Goal: Task Accomplishment & Management: Manage account settings

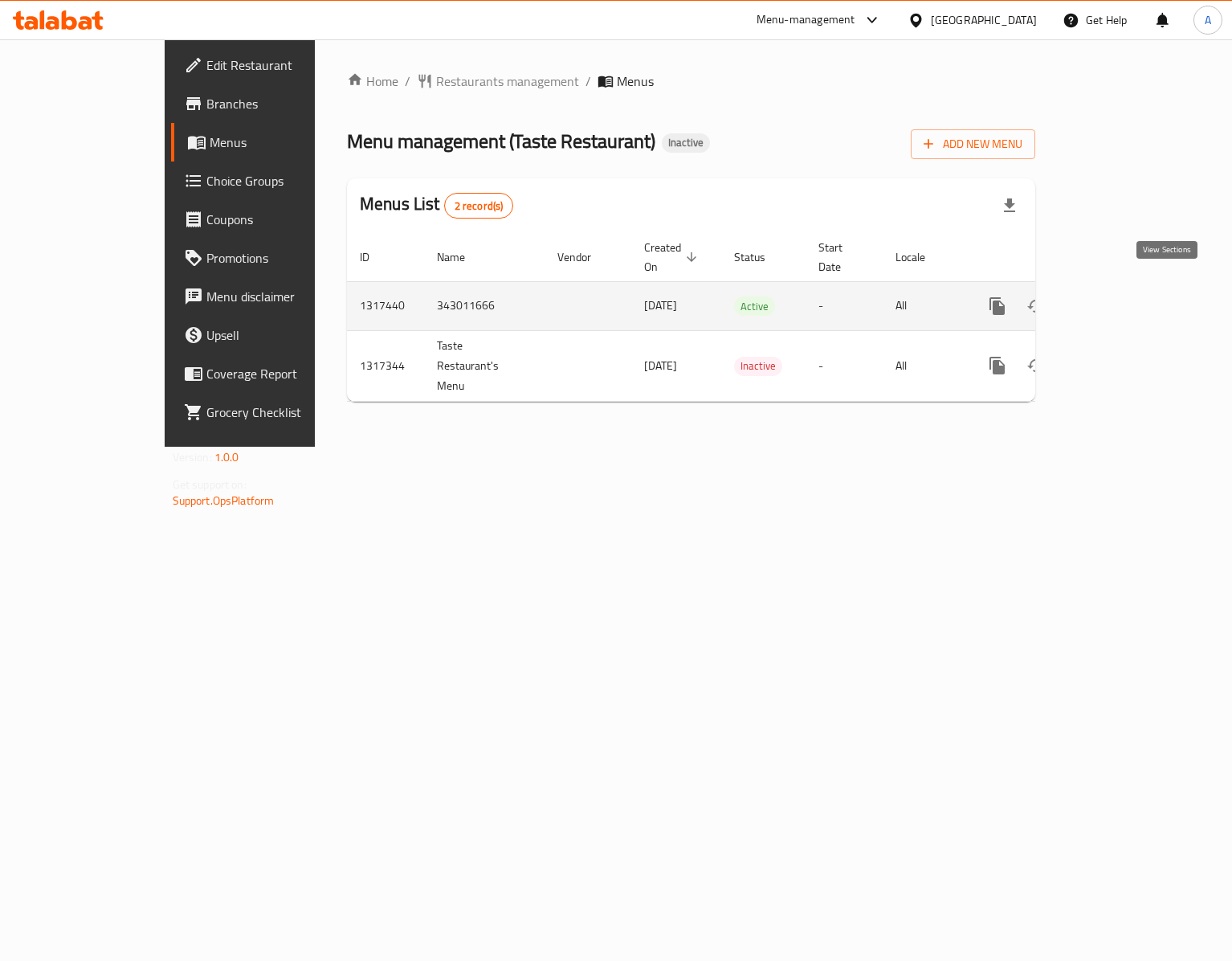
click at [1123, 297] on icon "enhanced table" at bounding box center [1113, 306] width 20 height 20
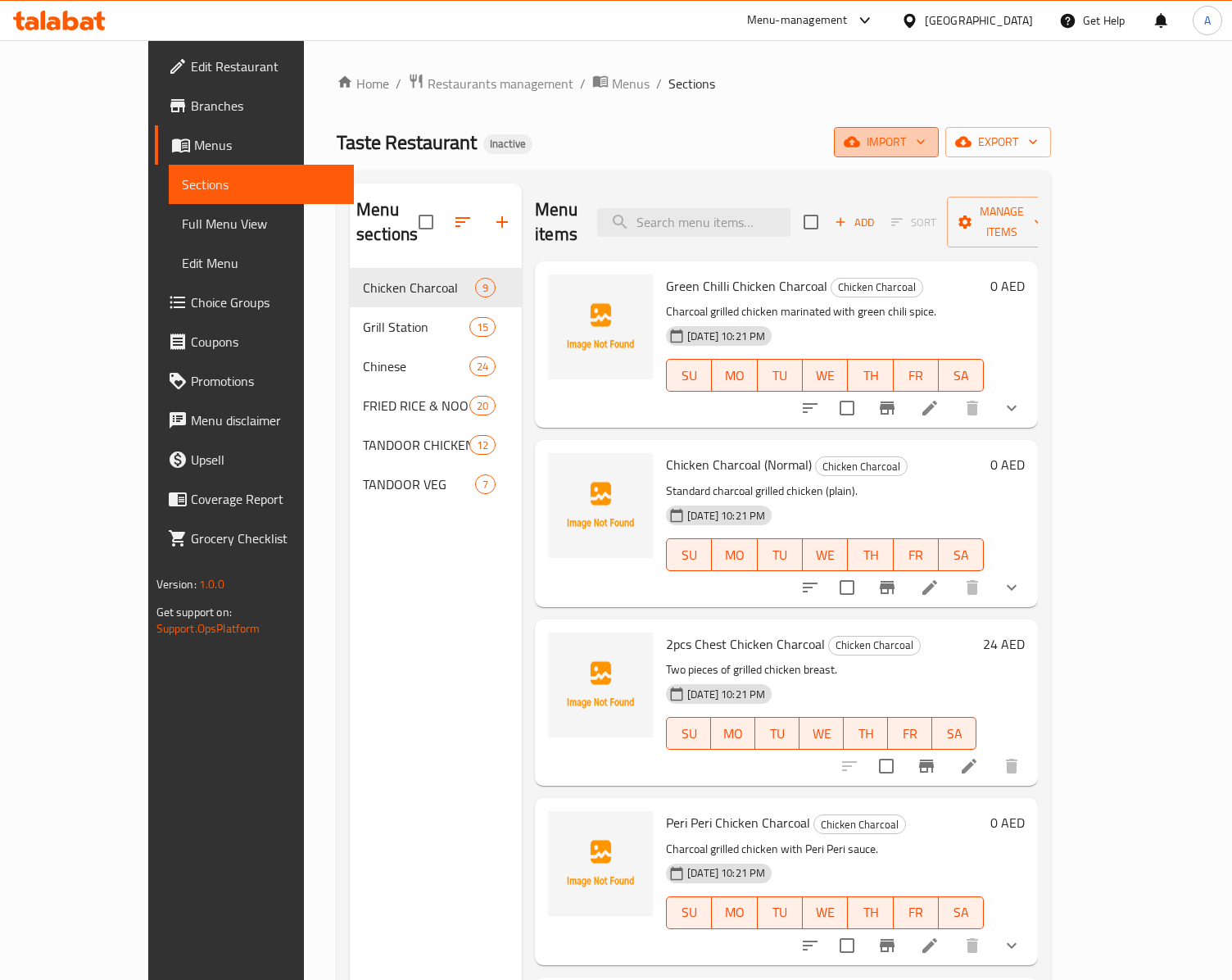
click at [925, 146] on span "import" at bounding box center [886, 142] width 79 height 21
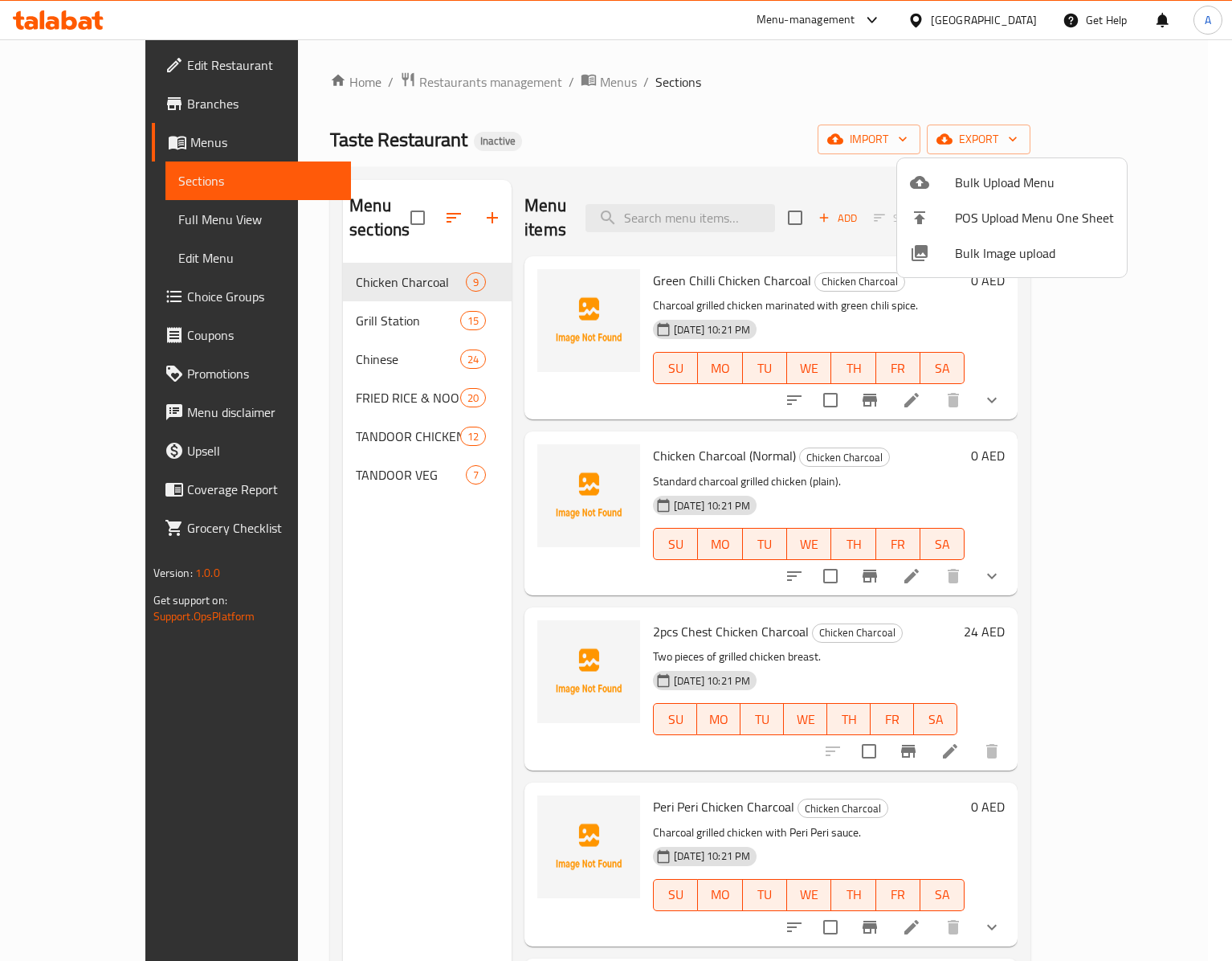
click at [962, 256] on span "Bulk Image upload" at bounding box center [1034, 253] width 159 height 20
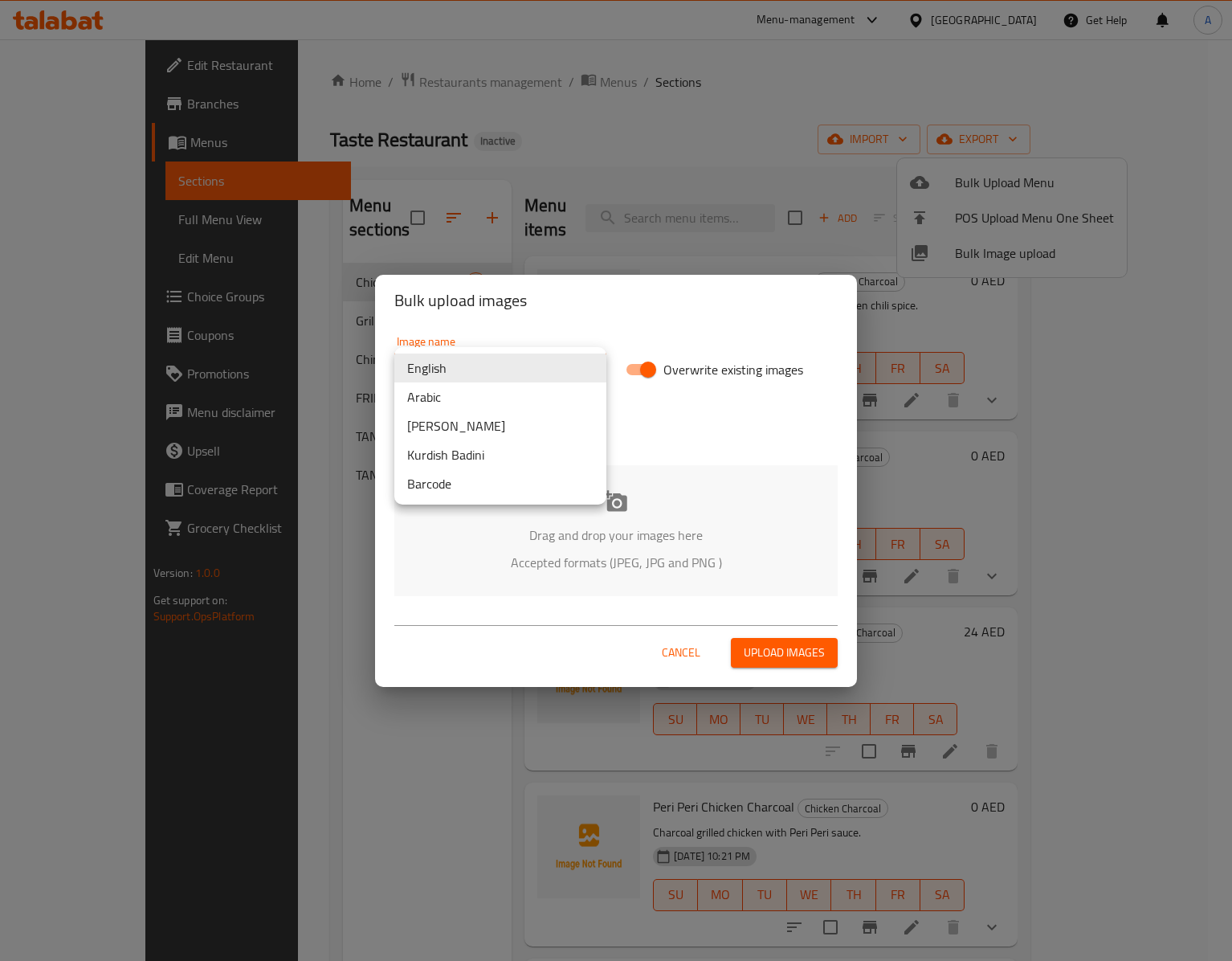
click at [530, 363] on body "​ Menu-management [GEOGRAPHIC_DATA] Get Help A Edit Restaurant Branches Menus S…" at bounding box center [616, 500] width 1232 height 921
click at [686, 514] on div at bounding box center [616, 480] width 1232 height 961
click at [611, 502] on icon at bounding box center [616, 500] width 23 height 20
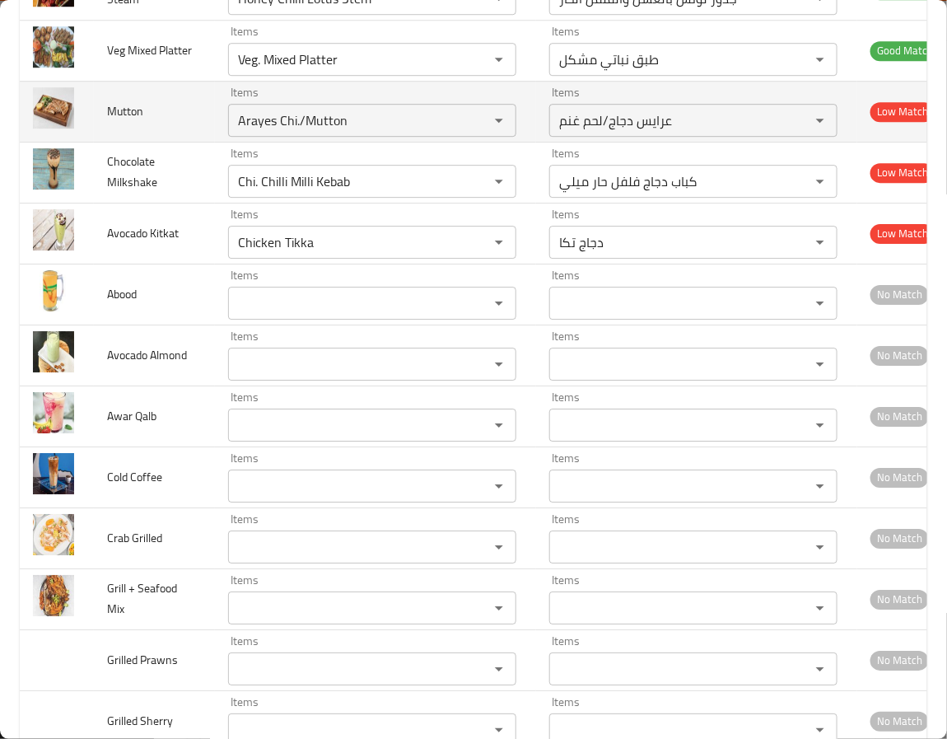
scroll to position [5311, 0]
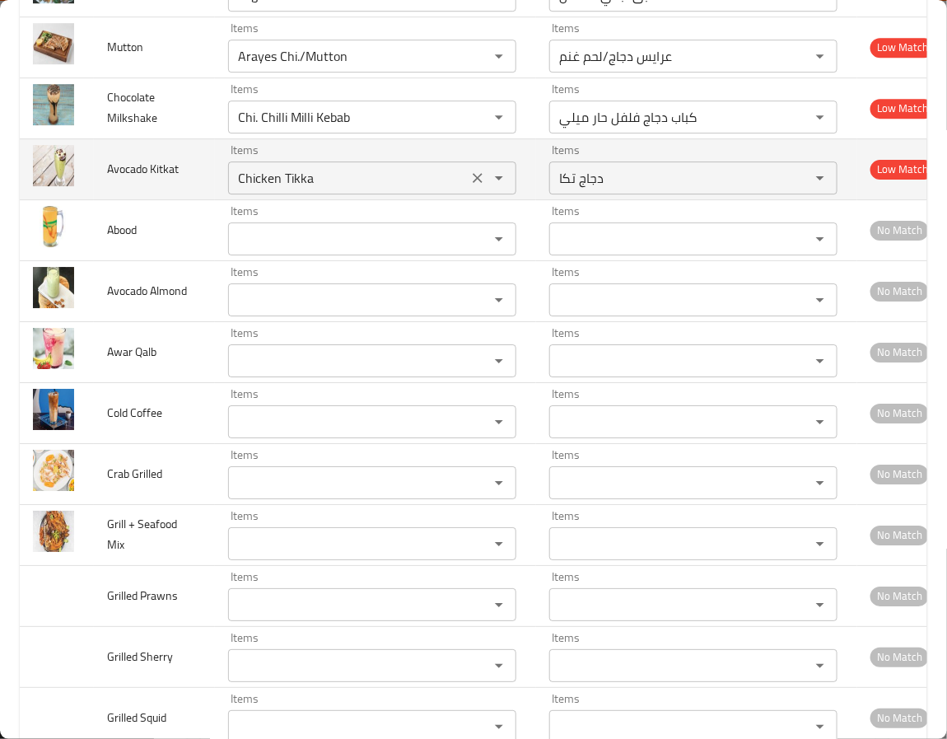
click at [469, 186] on icon "Clear" at bounding box center [477, 178] width 16 height 16
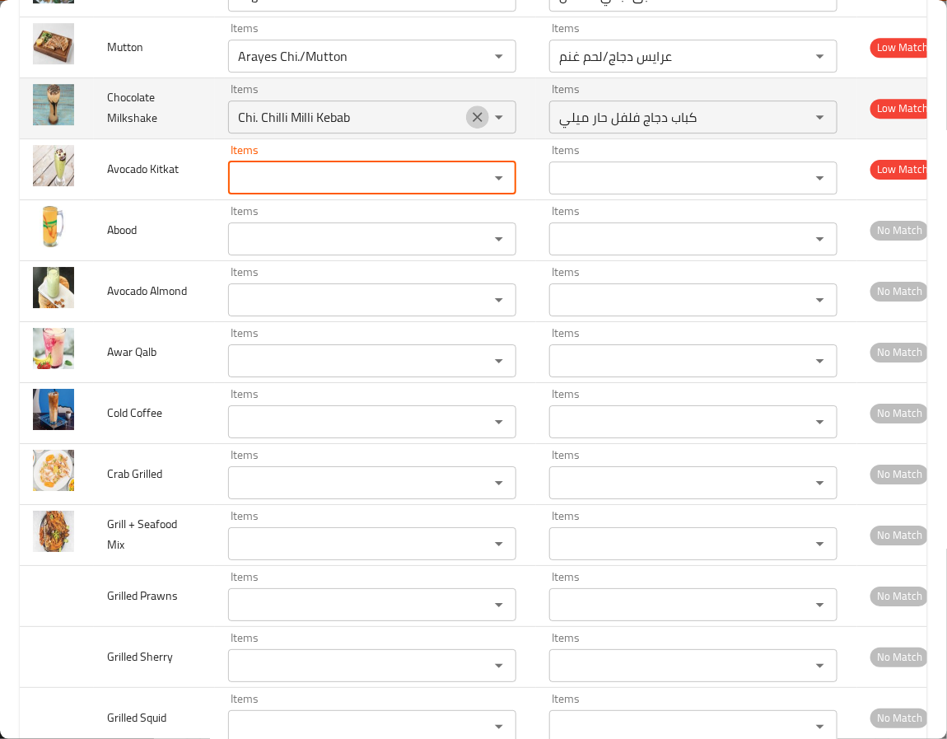
click at [469, 125] on icon "Clear" at bounding box center [477, 117] width 16 height 16
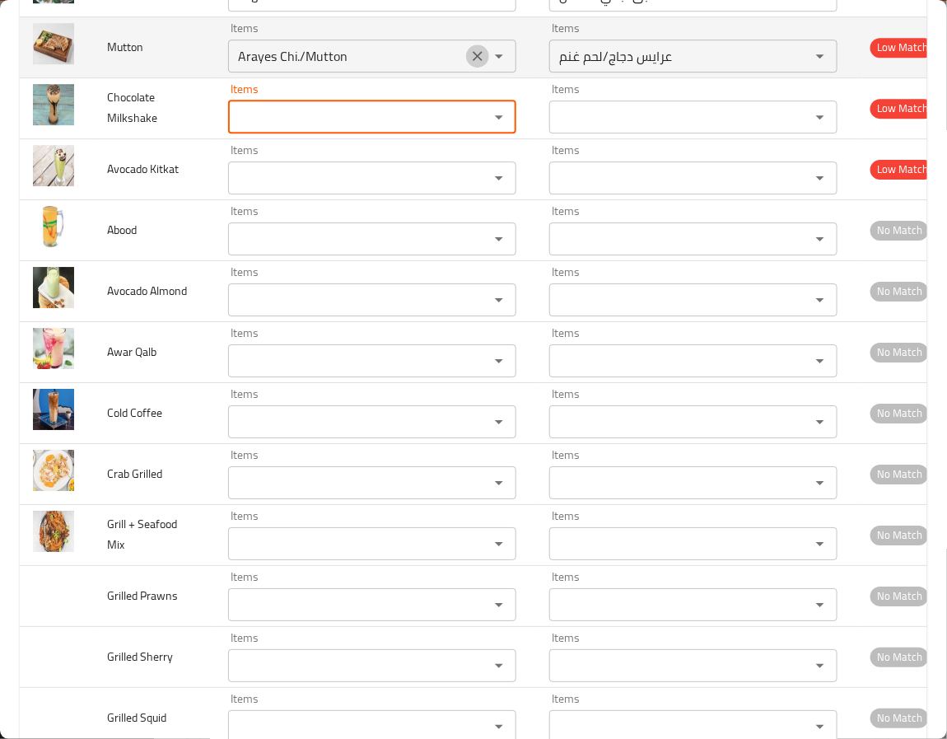
click at [469, 64] on icon "Clear" at bounding box center [477, 56] width 16 height 16
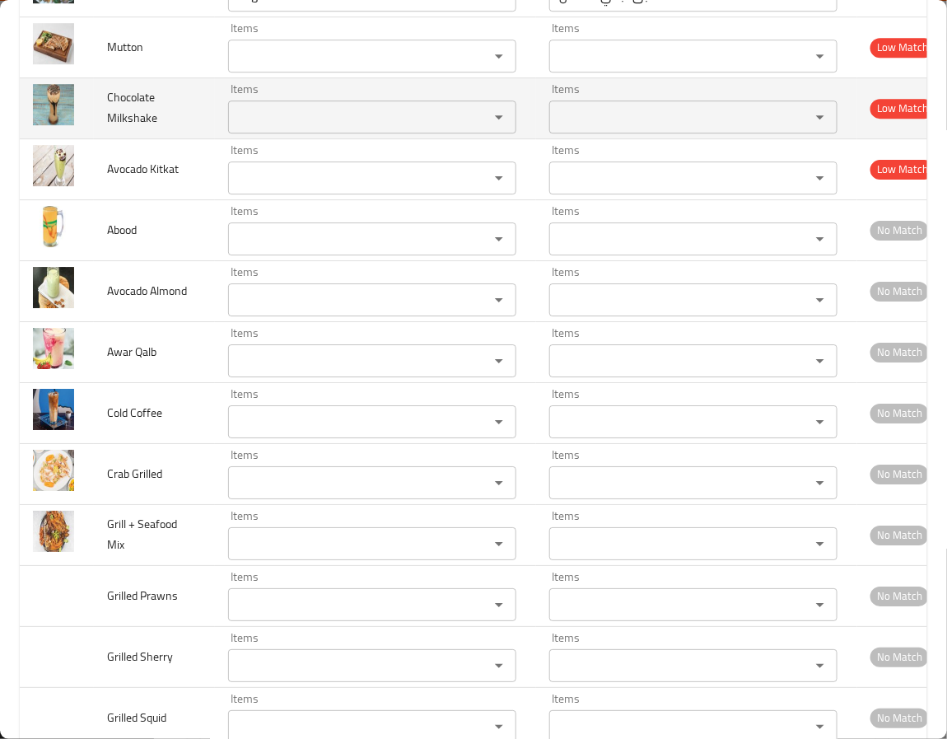
click at [159, 138] on td "Chocolate Milkshake" at bounding box center [154, 107] width 121 height 61
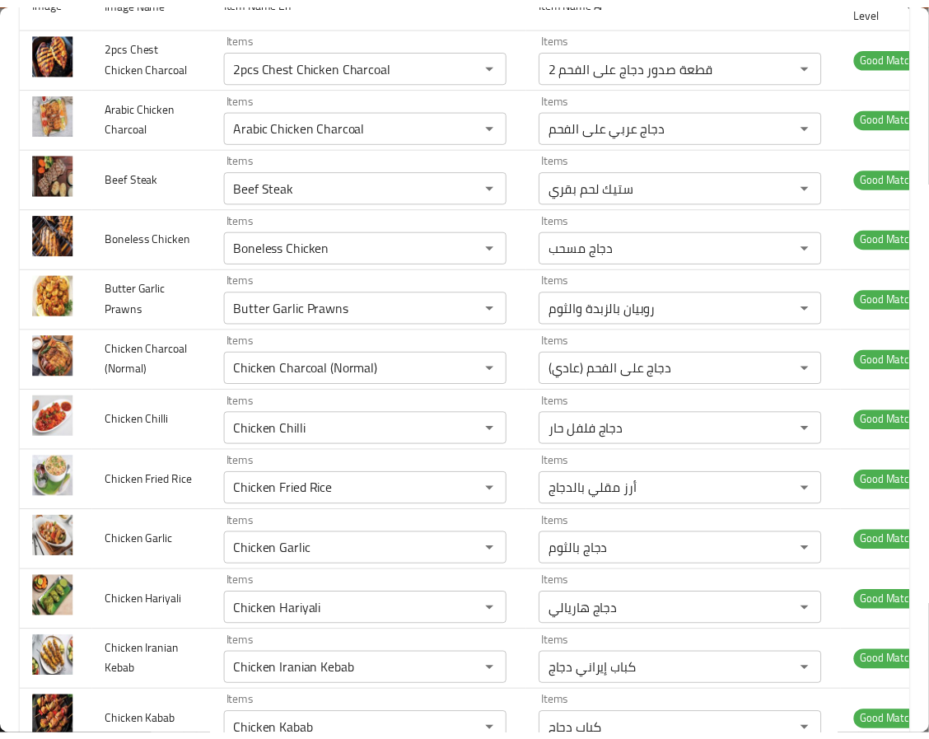
scroll to position [0, 0]
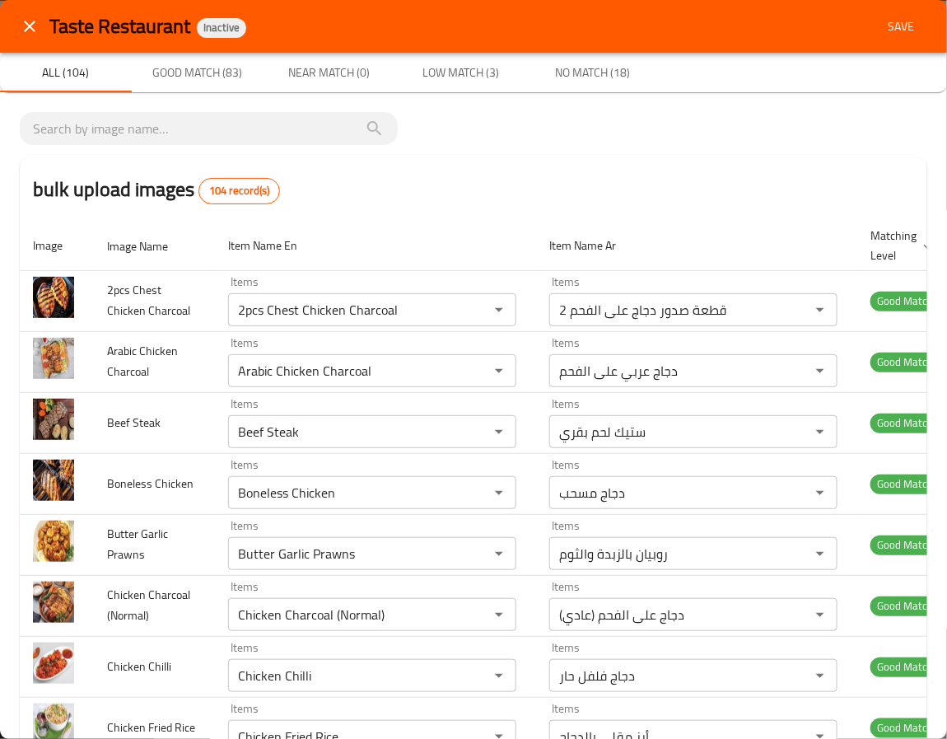
click at [882, 20] on span "Save" at bounding box center [901, 26] width 40 height 21
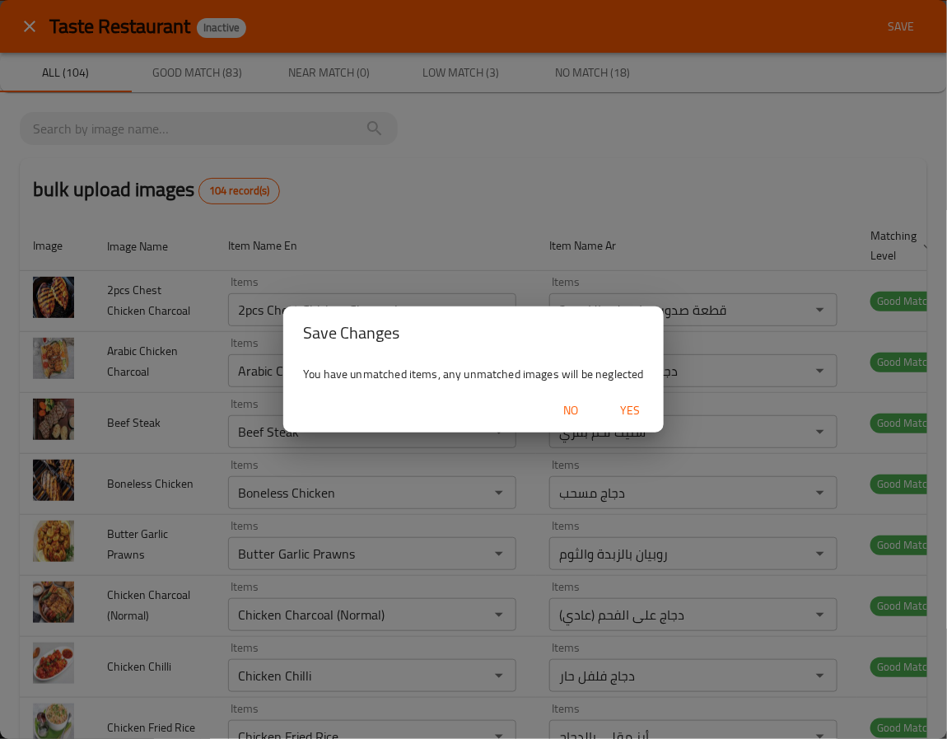
click at [626, 400] on span "Yes" at bounding box center [631, 410] width 40 height 21
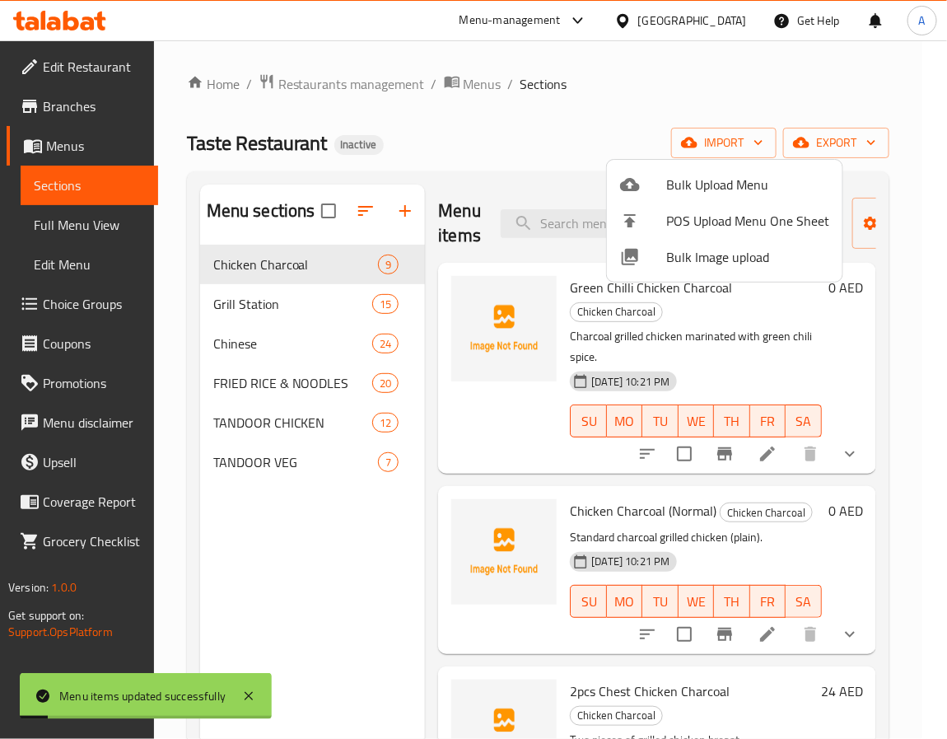
click at [336, 556] on div at bounding box center [473, 369] width 947 height 739
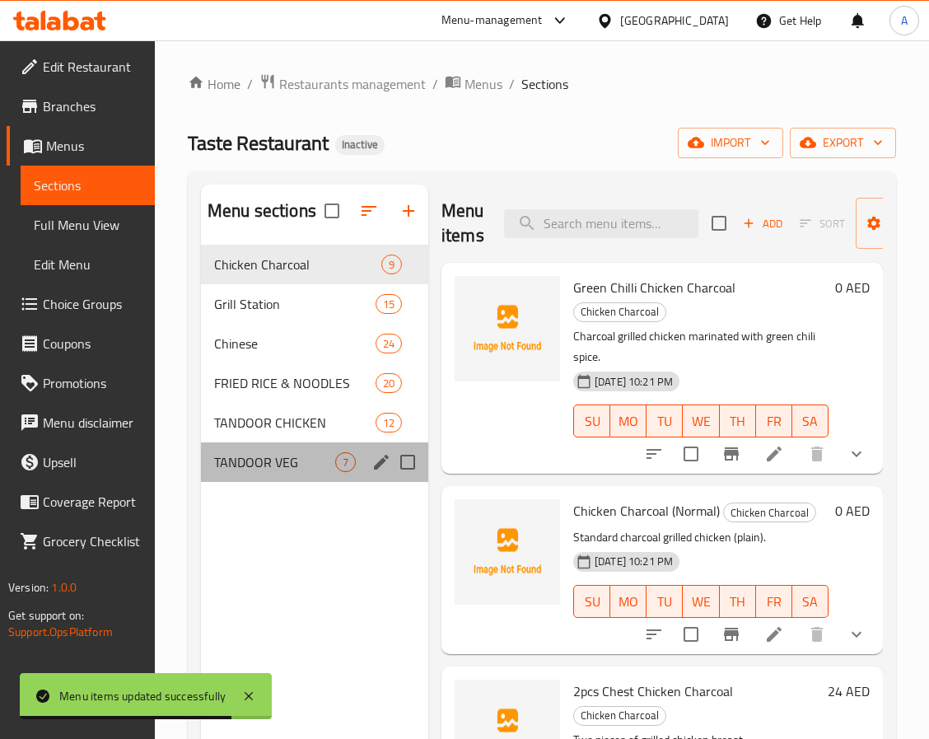
click at [361, 469] on div "TANDOOR VEG 7" at bounding box center [314, 462] width 227 height 40
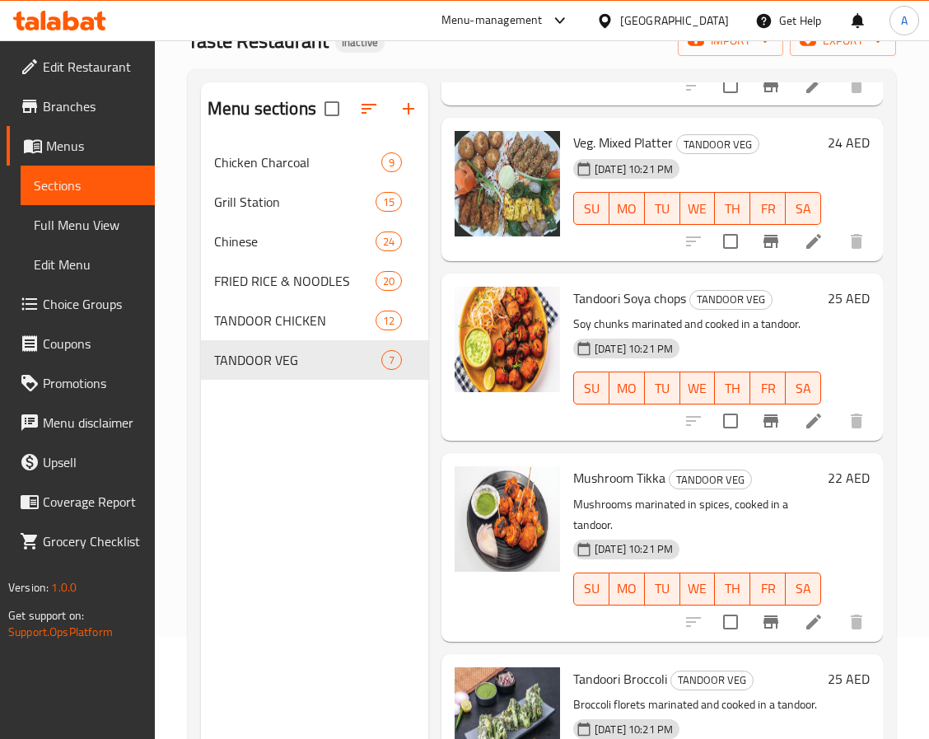
scroll to position [231, 0]
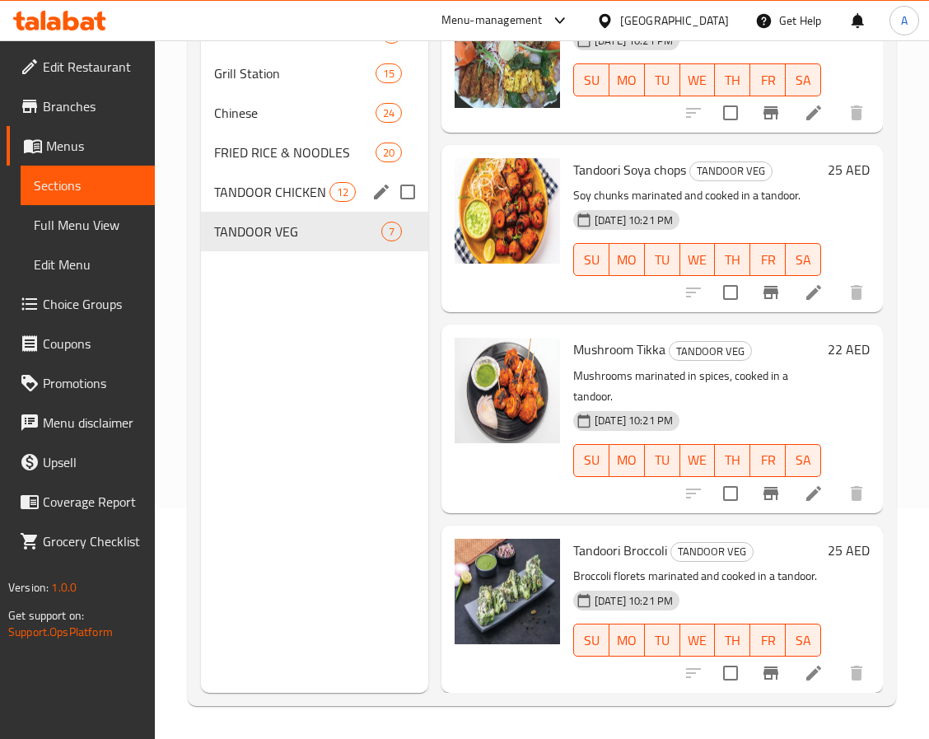
click at [245, 184] on span "TANDOOR CHICKEN" at bounding box center [271, 192] width 115 height 20
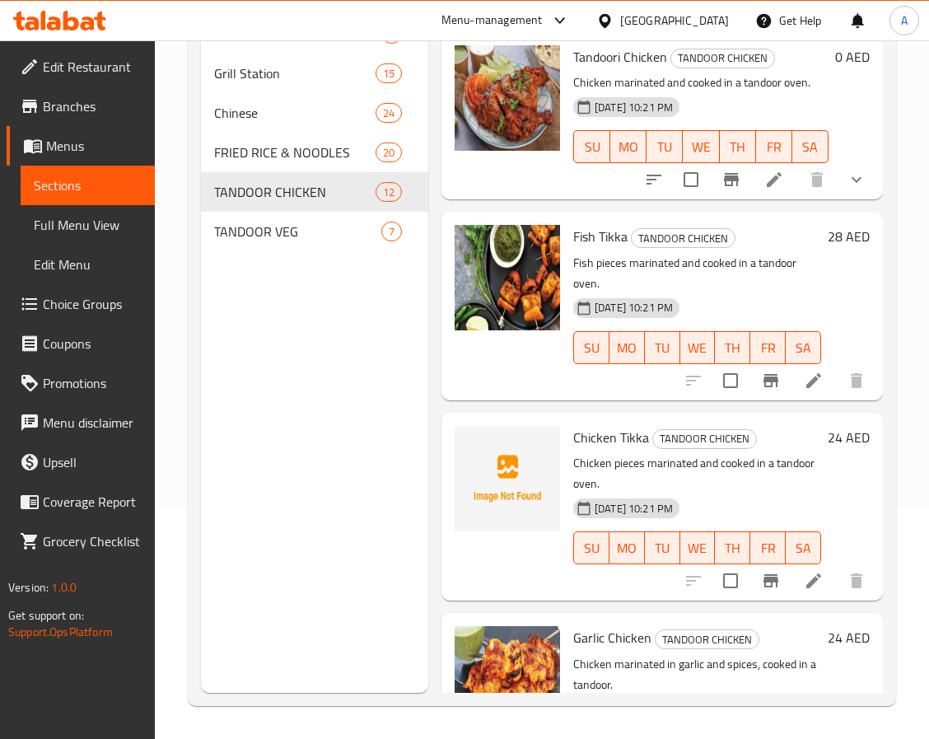
click at [633, 436] on span "Chicken Tikka" at bounding box center [611, 437] width 76 height 25
copy h6 "Tikka"
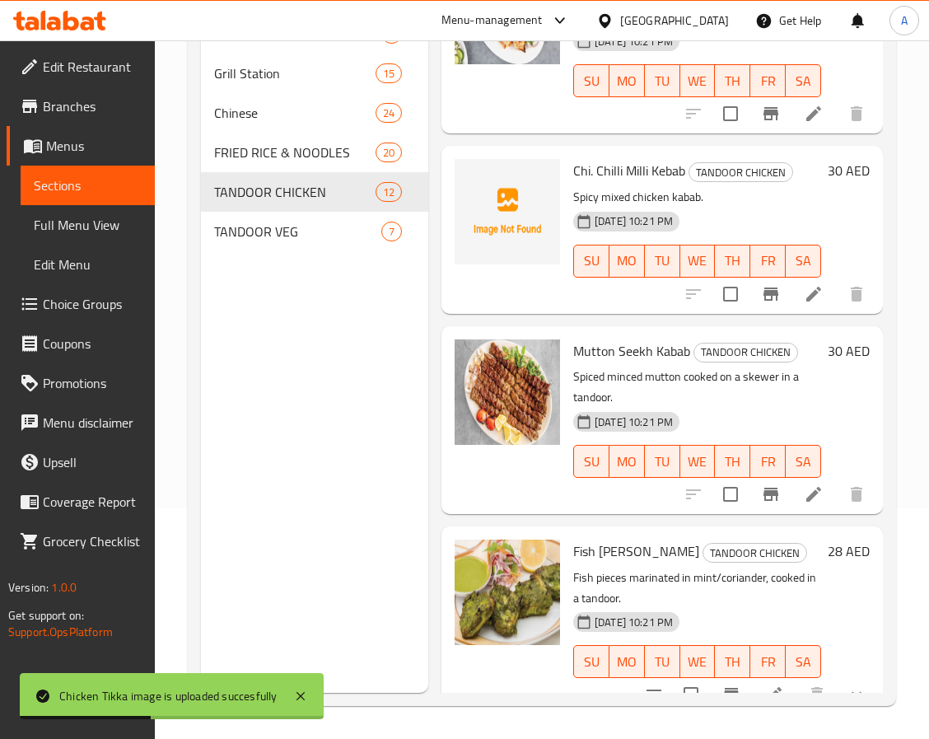
scroll to position [1606, 0]
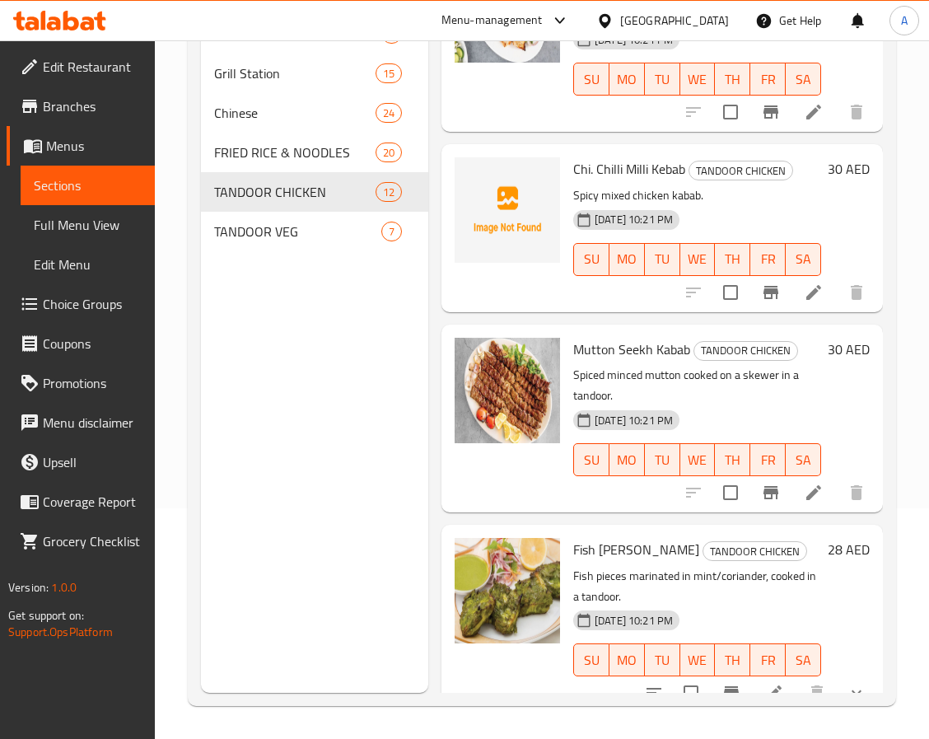
click at [665, 181] on span "Chi. Chilli Milli Kebab" at bounding box center [629, 168] width 112 height 25
copy h6 "Kebab"
click at [636, 181] on span "Chi. Chilli Milli Kebab" at bounding box center [629, 168] width 112 height 25
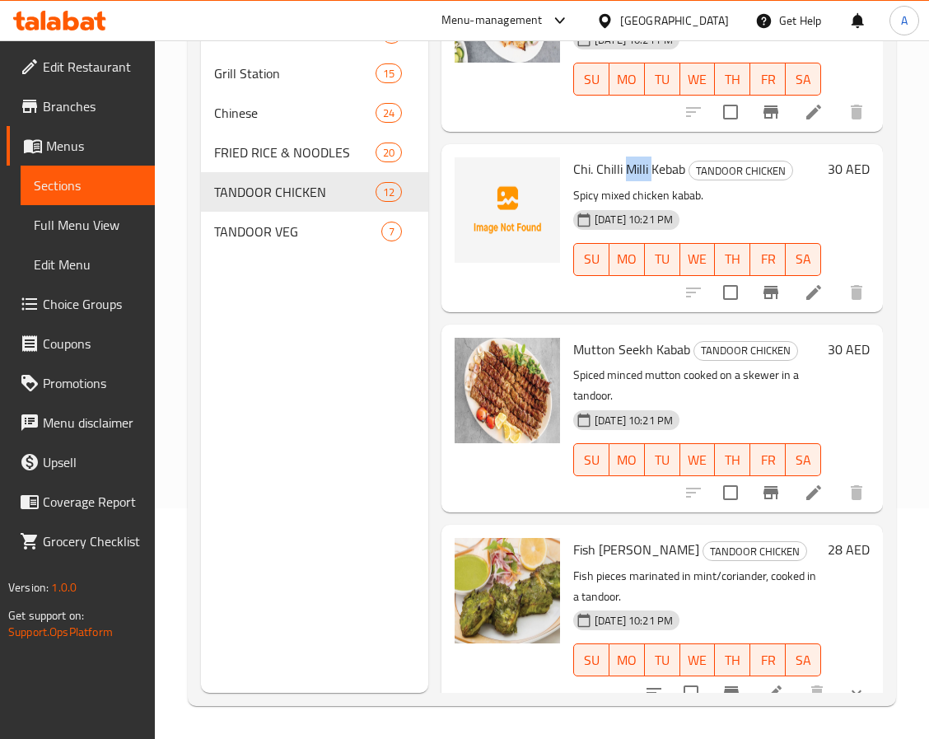
copy span "[PERSON_NAME]"
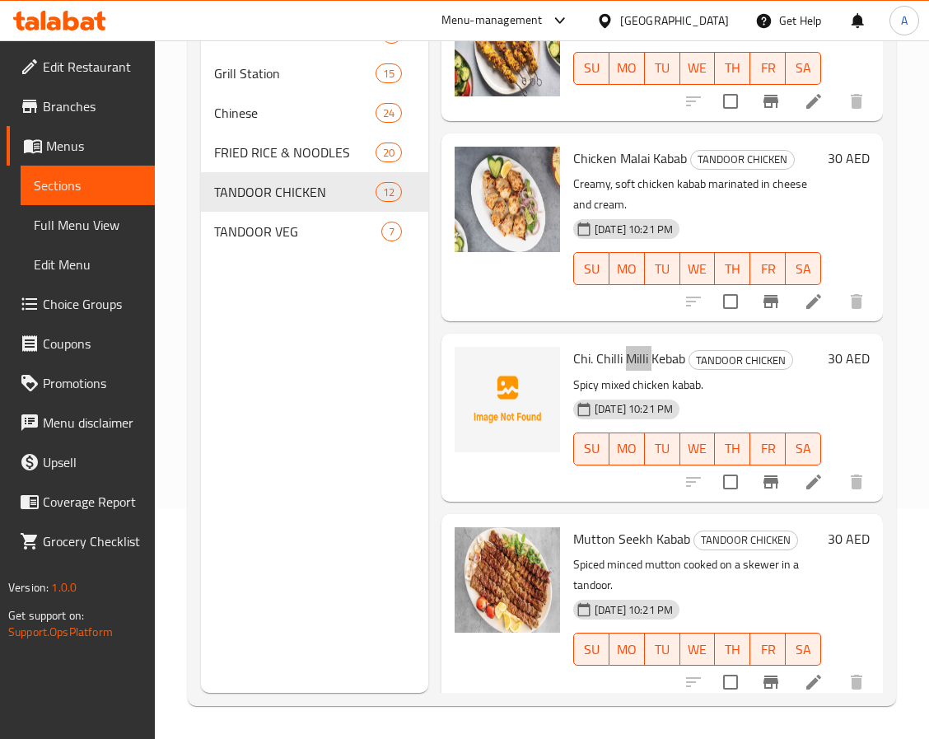
scroll to position [1172, 0]
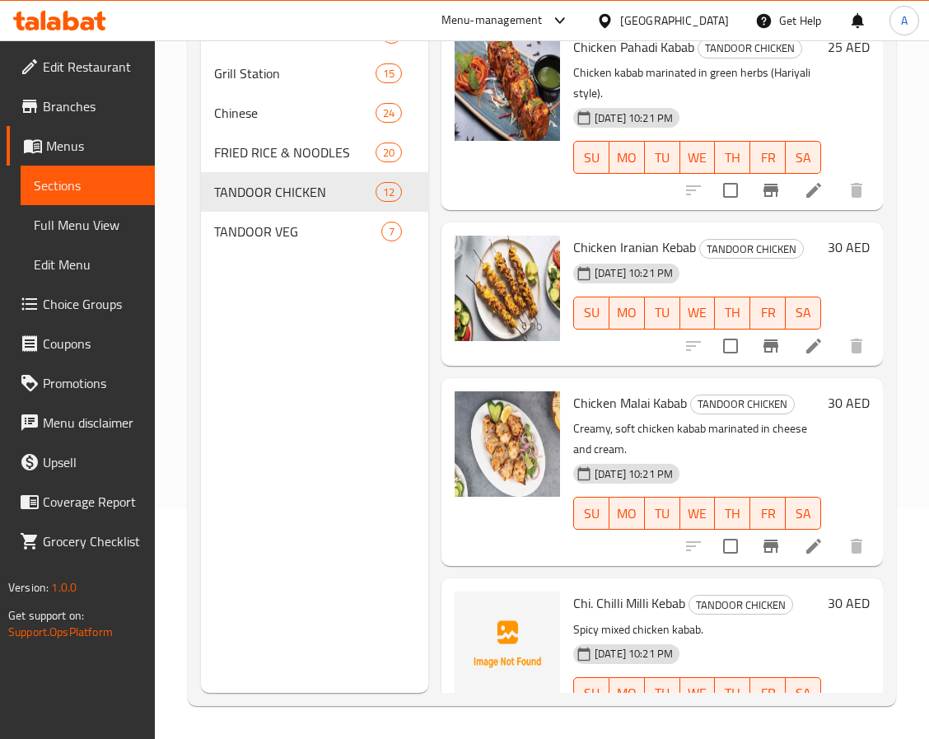
click at [374, 411] on div "Menu sections Chicken Charcoal 9 Grill Station 15 Chinese 24 FRIED RICE & NOODL…" at bounding box center [314, 323] width 227 height 739
drag, startPoint x: 287, startPoint y: 158, endPoint x: 301, endPoint y: 235, distance: 78.0
click at [287, 156] on span "FRIED RICE & NOODLES" at bounding box center [271, 152] width 115 height 20
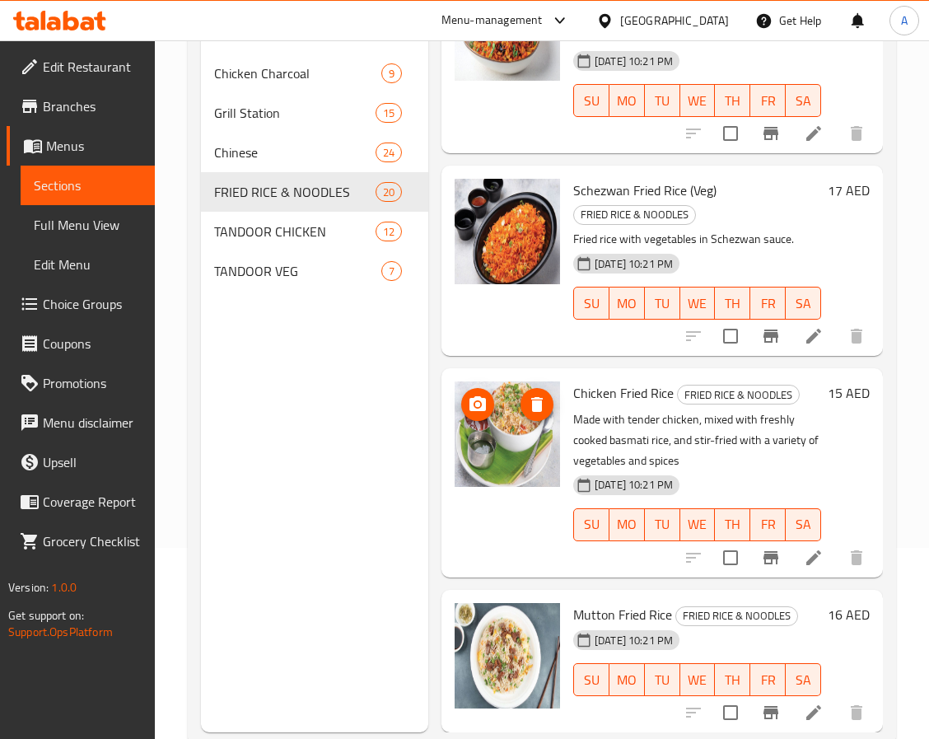
scroll to position [231, 0]
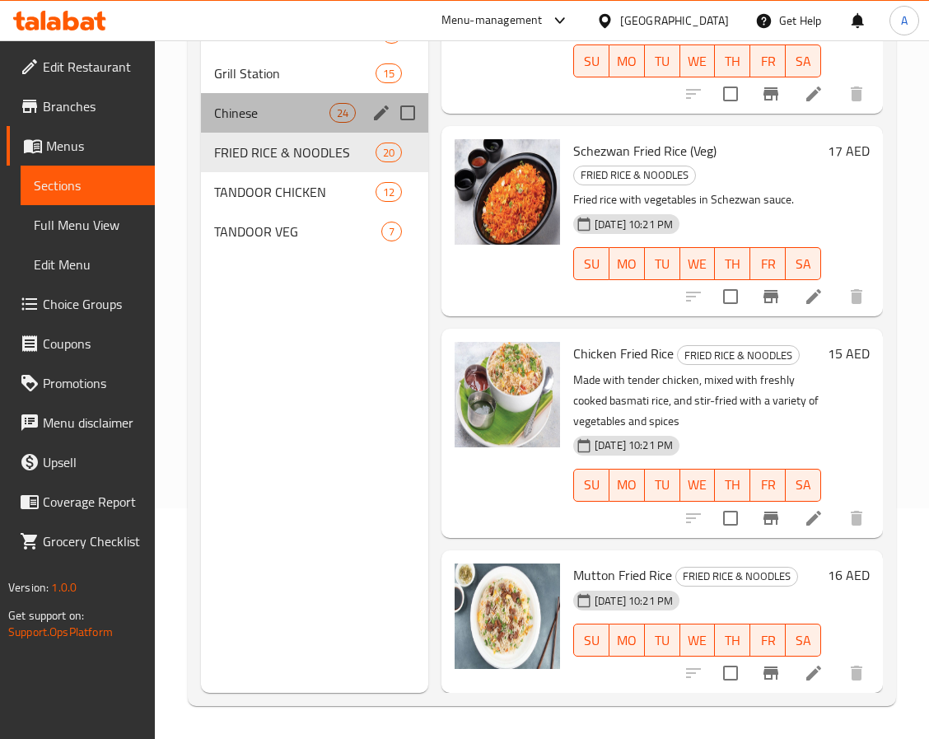
click at [242, 129] on div "Chinese 24" at bounding box center [314, 113] width 227 height 40
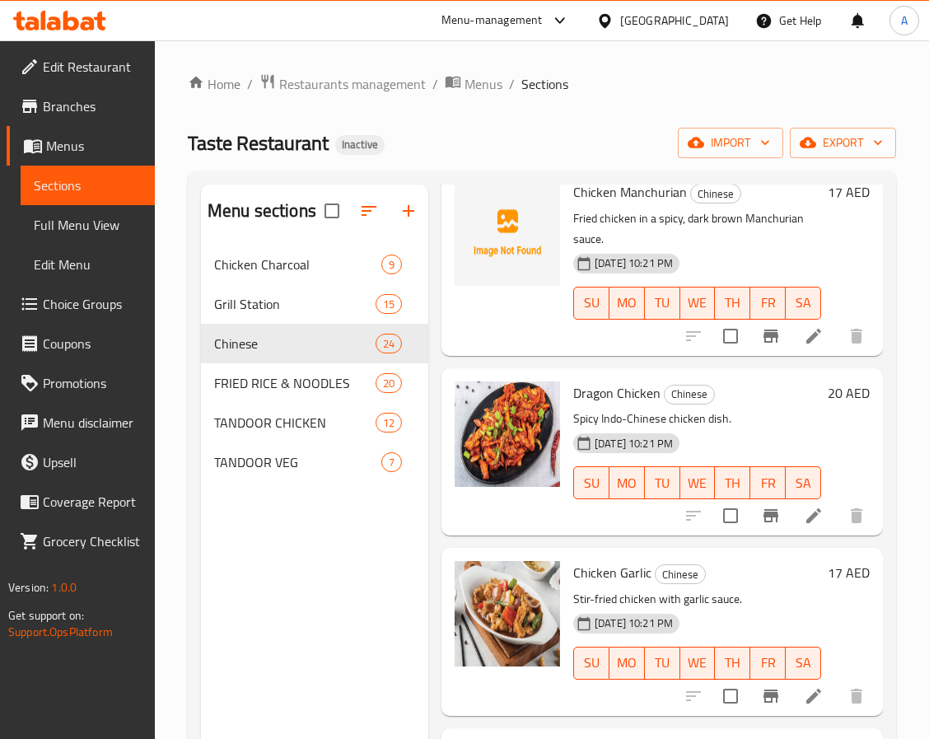
scroll to position [618, 0]
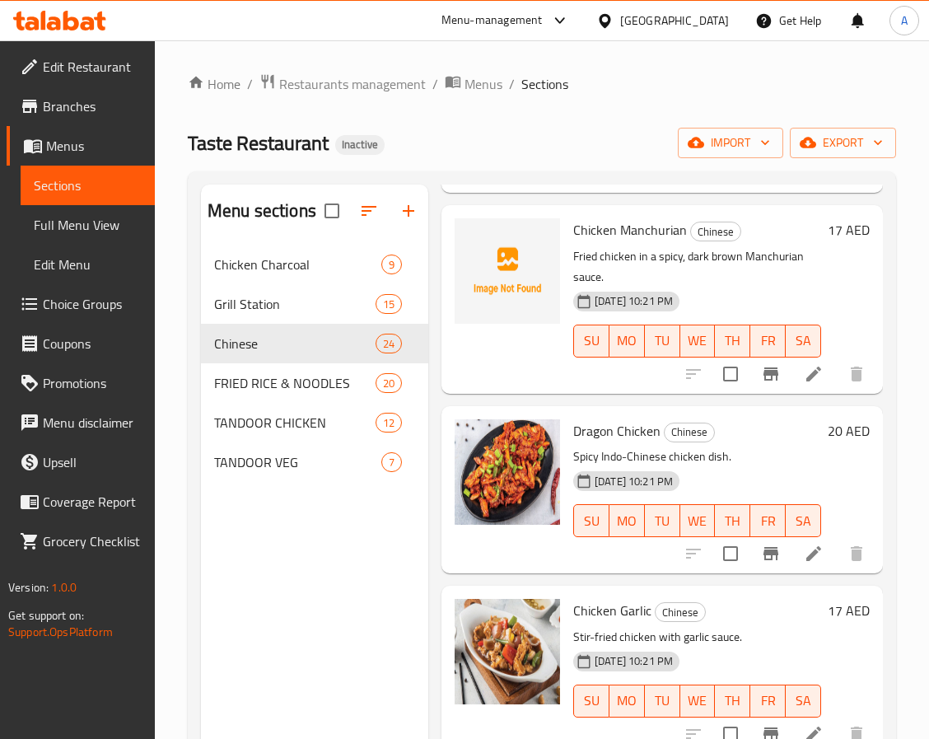
click at [637, 237] on span "Chicken Manchurian" at bounding box center [630, 229] width 114 height 25
copy h6 "Manchurian"
click at [284, 410] on div "TANDOOR CHICKEN 12" at bounding box center [314, 423] width 227 height 40
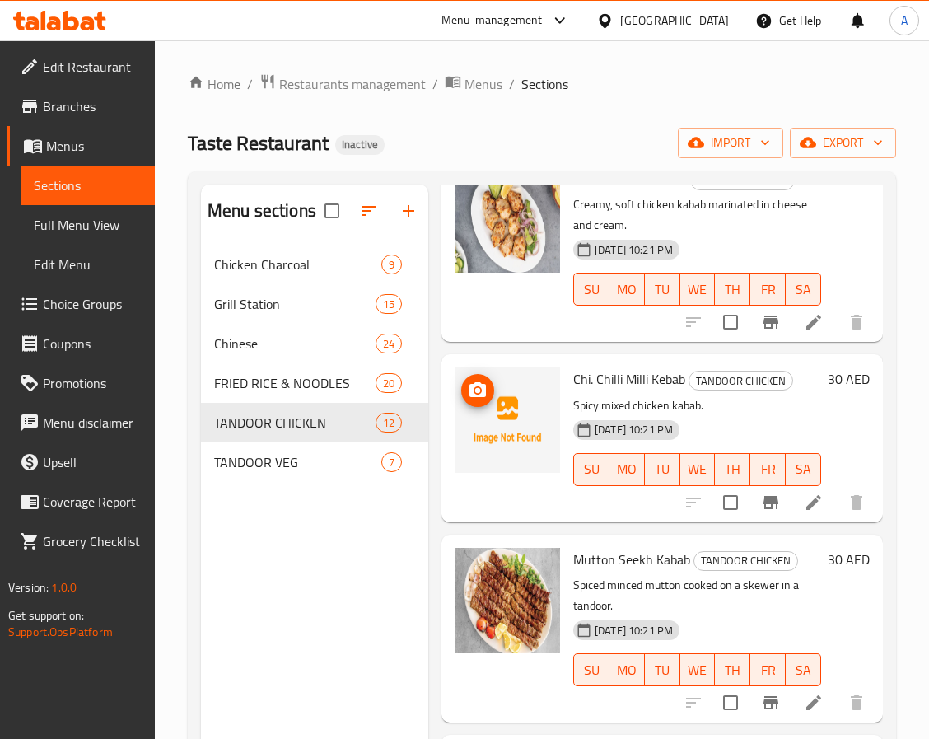
scroll to position [1542, 0]
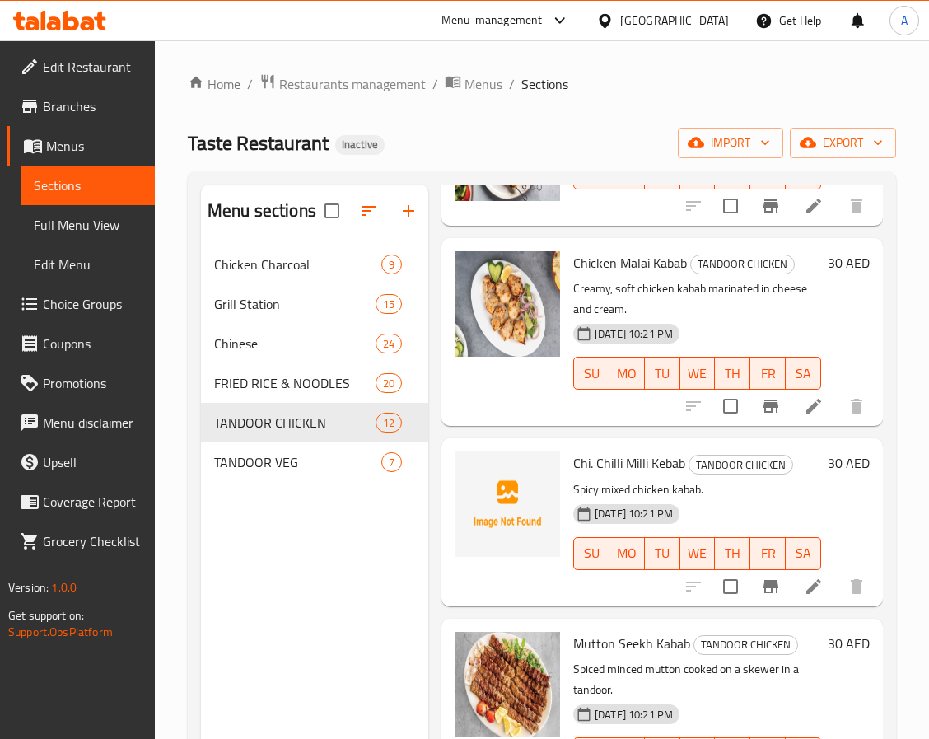
click at [275, 539] on div "Menu sections Chicken Charcoal 9 Grill Station 15 Chinese 24 FRIED RICE & NOODL…" at bounding box center [314, 553] width 227 height 739
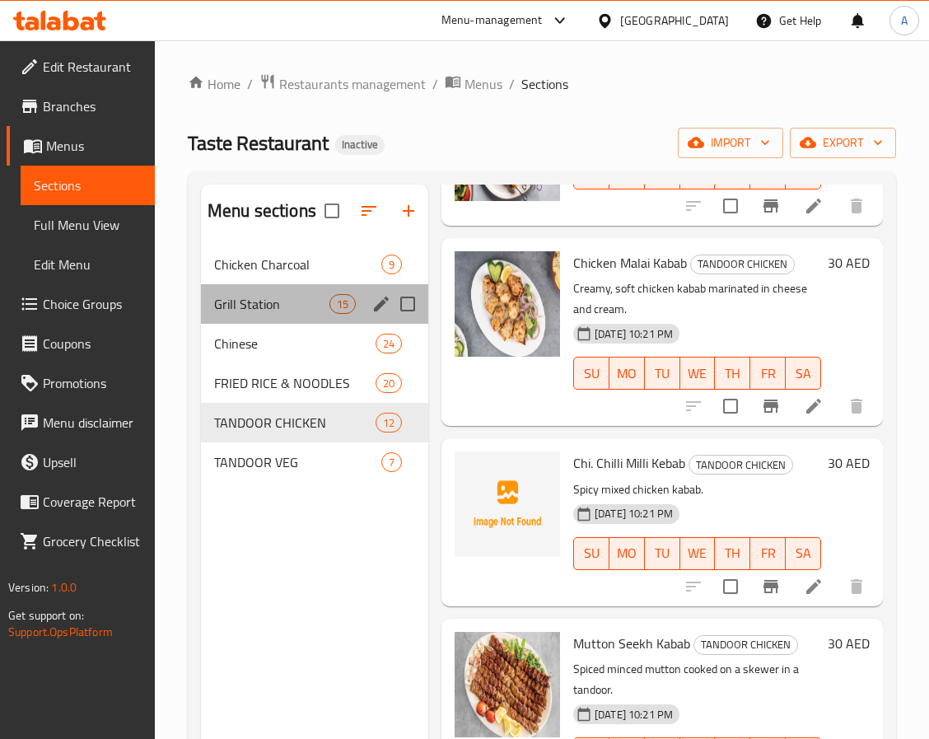
click at [329, 316] on div "Grill Station 15" at bounding box center [314, 304] width 227 height 40
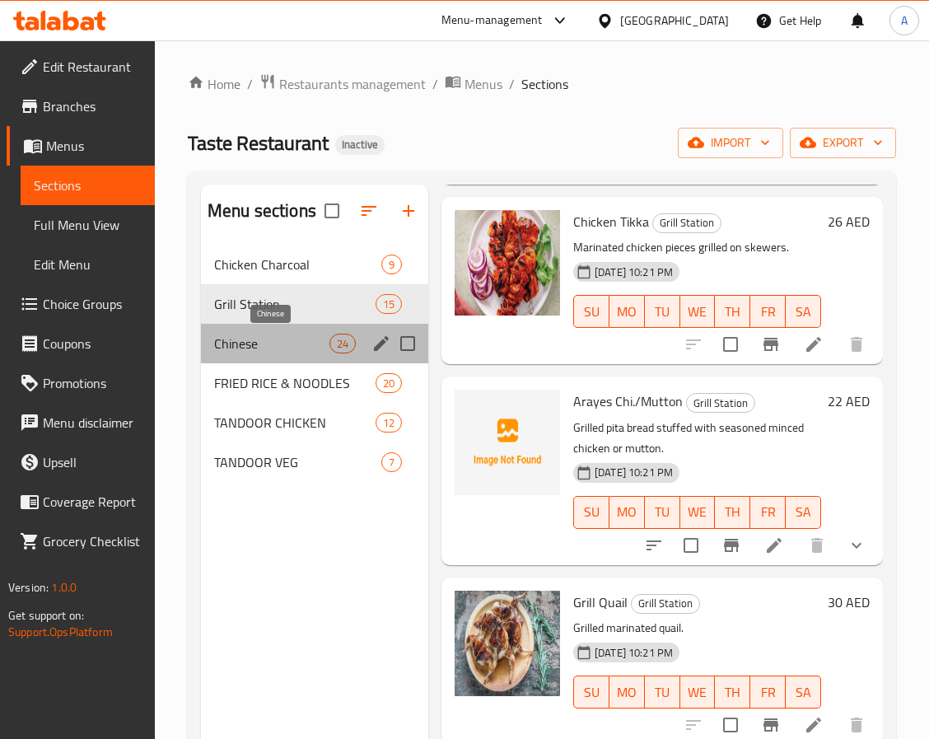
click at [319, 349] on span "Chinese" at bounding box center [271, 343] width 115 height 20
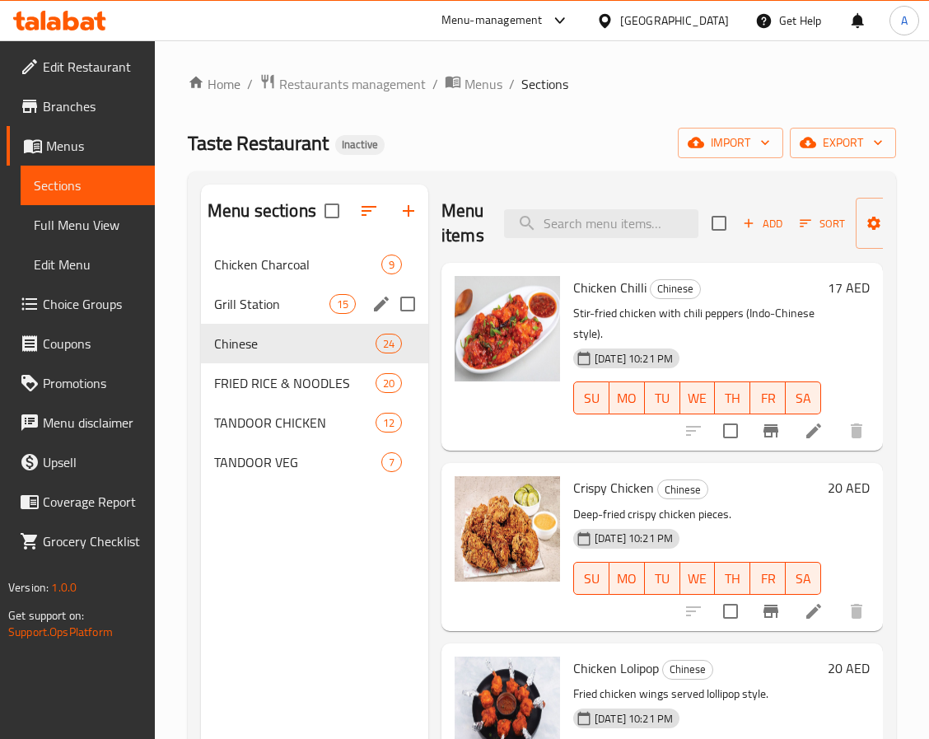
click at [344, 314] on div "15" at bounding box center [342, 304] width 26 height 20
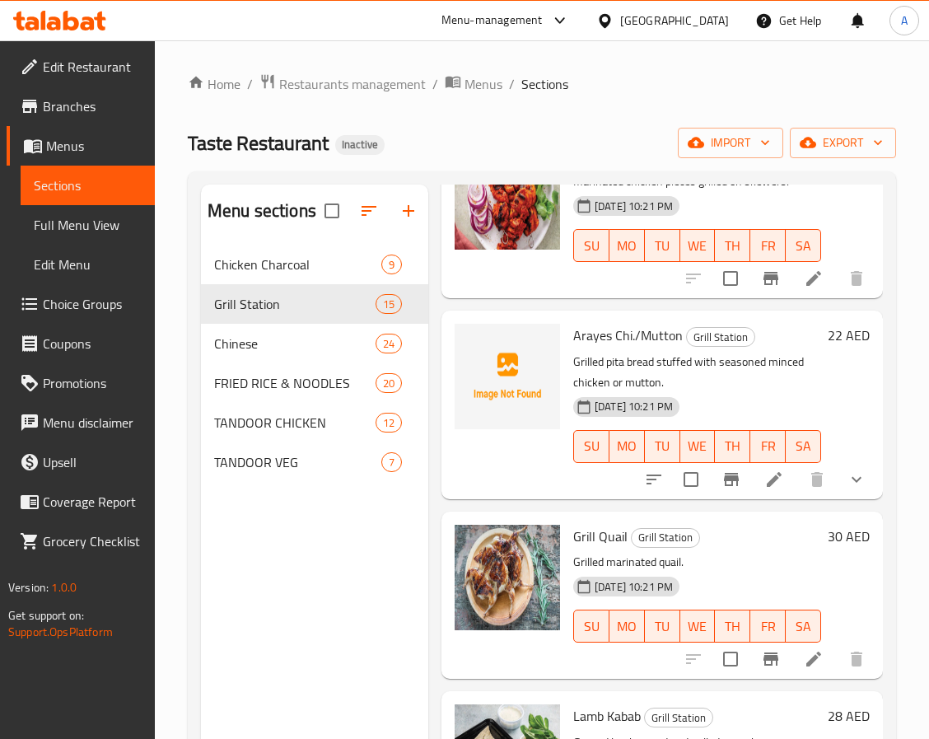
scroll to position [1606, 0]
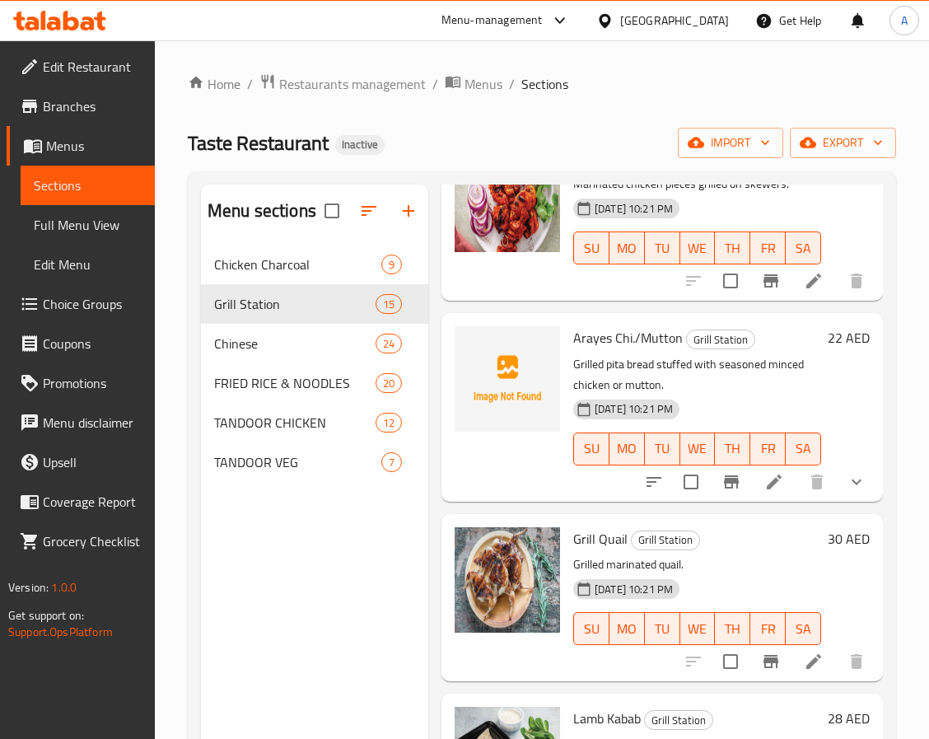
click at [571, 357] on div "Arayes Chi./Mutton Grill Station Grilled pita bread stuffed with seasoned mince…" at bounding box center [697, 406] width 261 height 175
copy span "Arayes"
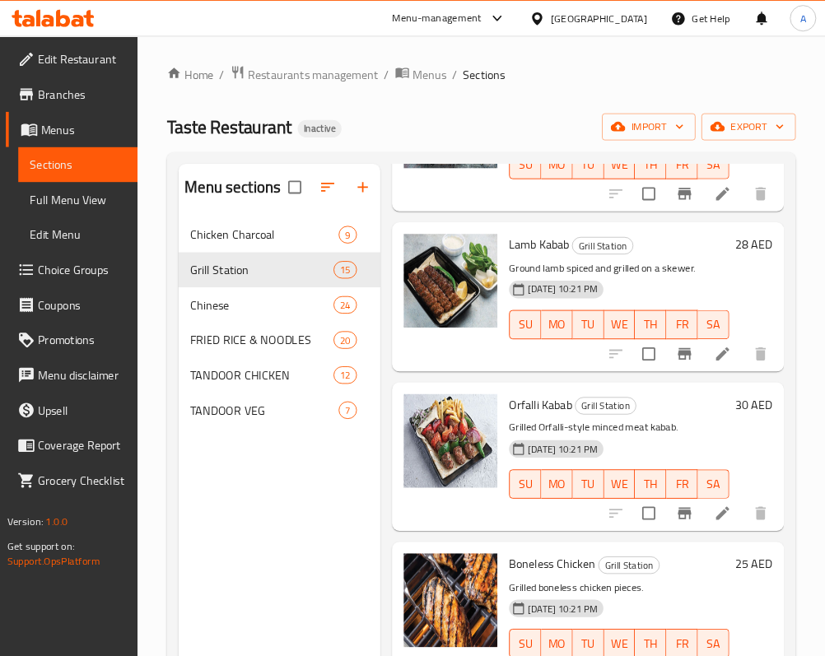
scroll to position [2120, 0]
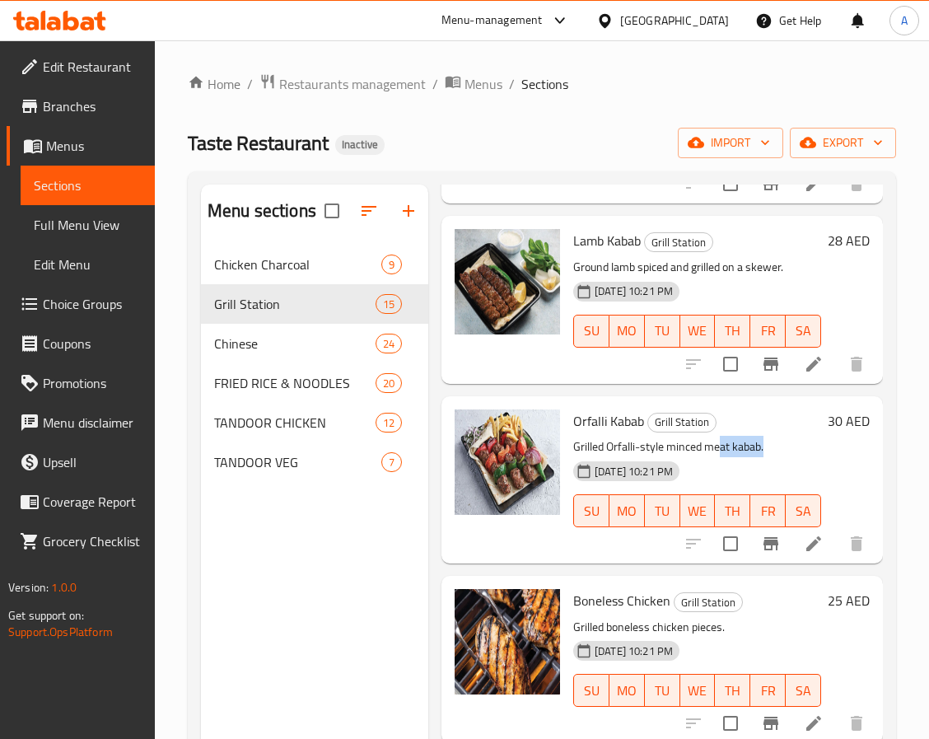
drag, startPoint x: 719, startPoint y: 427, endPoint x: 772, endPoint y: 417, distance: 53.6
click at [772, 417] on div "Orfalli Kabab Grill Station Grilled Orfalli-style minced meat kabab. [DATE] 10:…" at bounding box center [697, 480] width 261 height 154
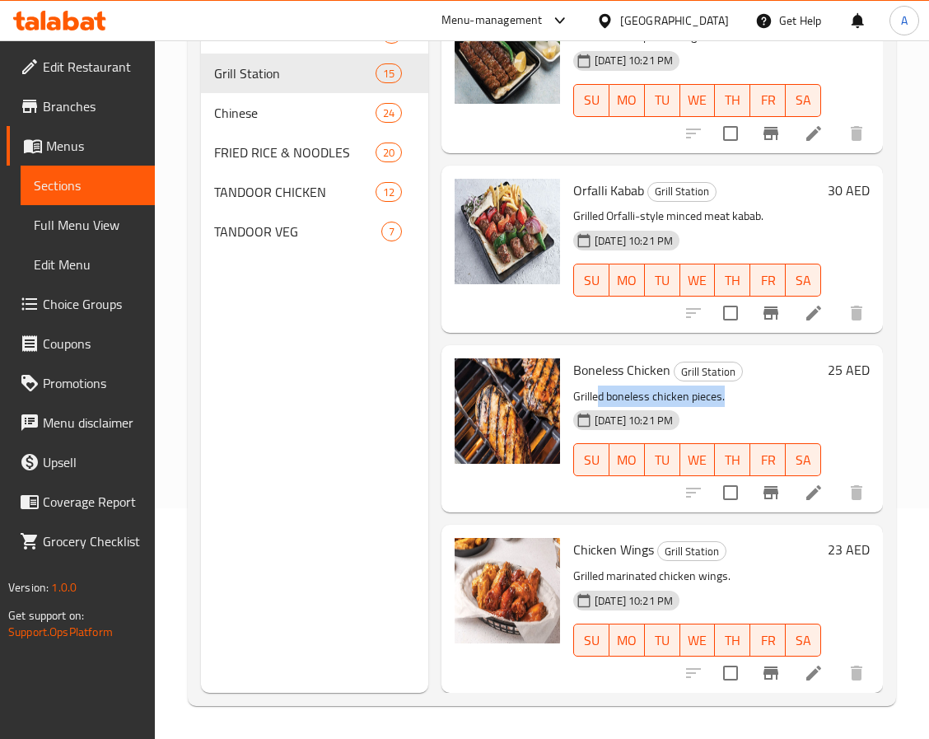
drag, startPoint x: 595, startPoint y: 378, endPoint x: 730, endPoint y: 373, distance: 134.3
click at [730, 386] on p "Grilled boneless chicken pieces." at bounding box center [697, 396] width 248 height 21
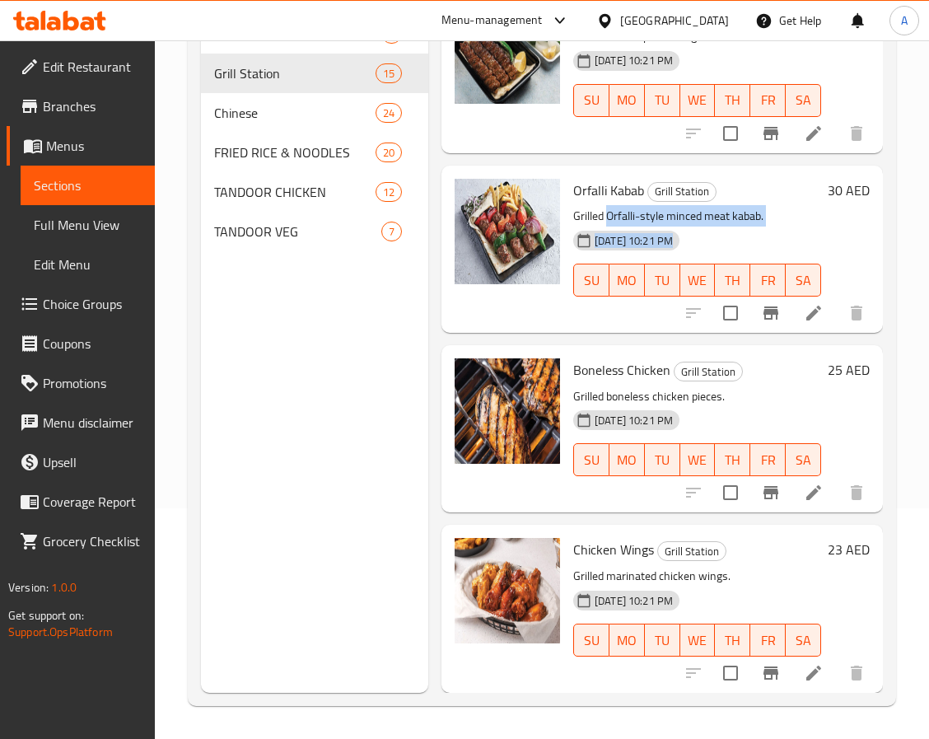
drag, startPoint x: 613, startPoint y: 186, endPoint x: 804, endPoint y: 188, distance: 191.0
click at [804, 188] on div "Orfalli Kabab Grill Station Grilled Orfalli-style minced meat kabab. [DATE] 10:…" at bounding box center [722, 249] width 310 height 154
click at [539, 194] on icon "delete image" at bounding box center [537, 201] width 12 height 15
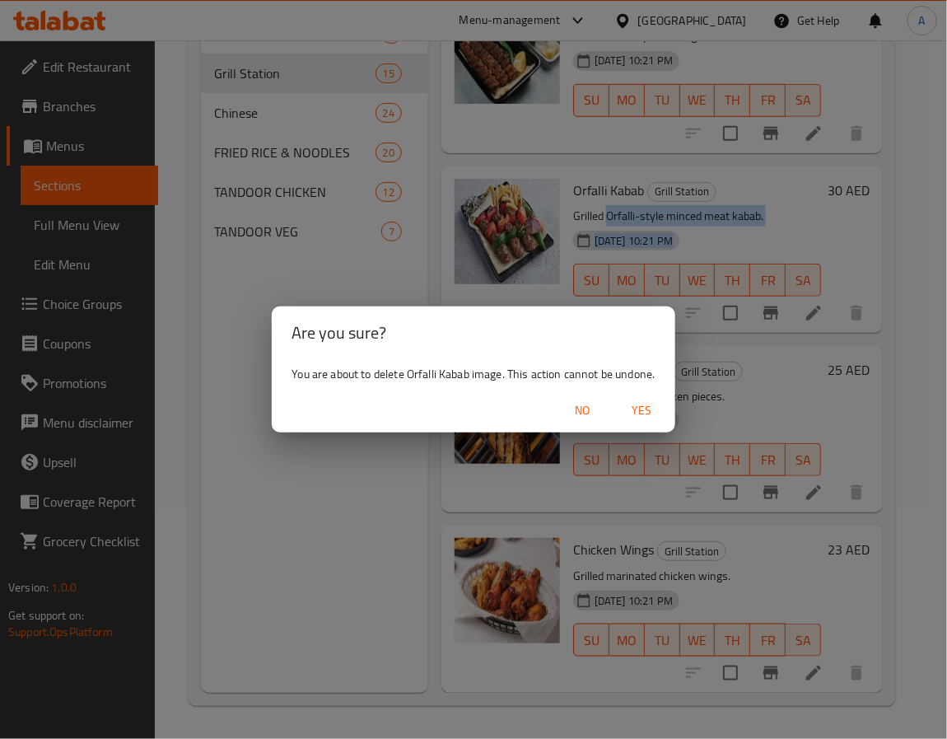
click at [646, 403] on span "Yes" at bounding box center [643, 410] width 40 height 21
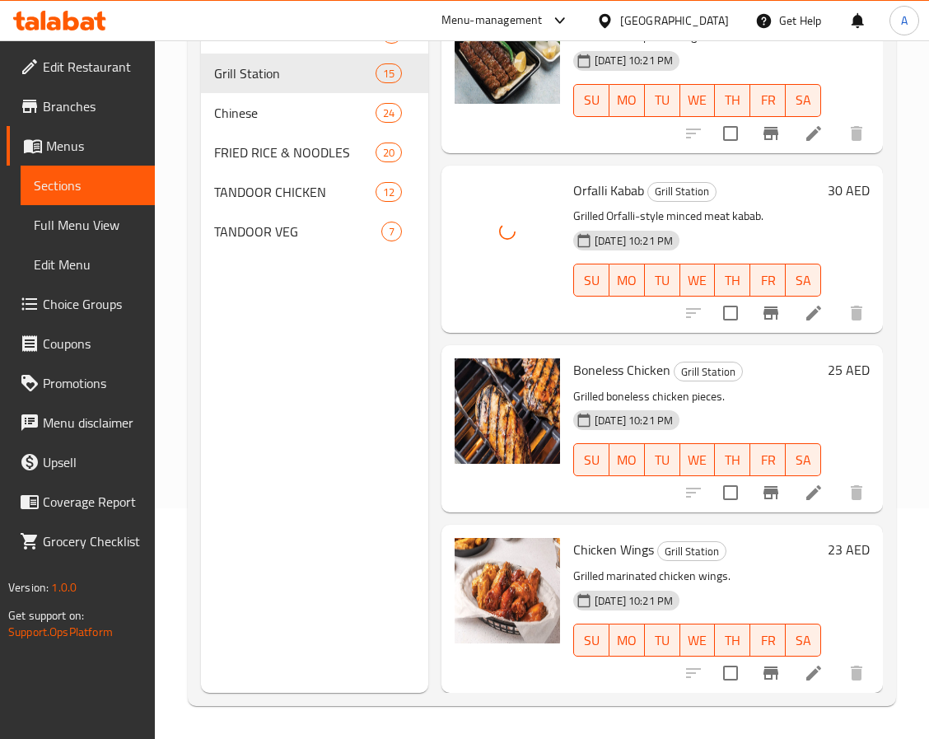
click at [595, 178] on span "Orfalli Kabab" at bounding box center [608, 190] width 71 height 25
copy h6 "Orfalli Kabab"
click at [850, 405] on div "25 AED" at bounding box center [845, 428] width 49 height 141
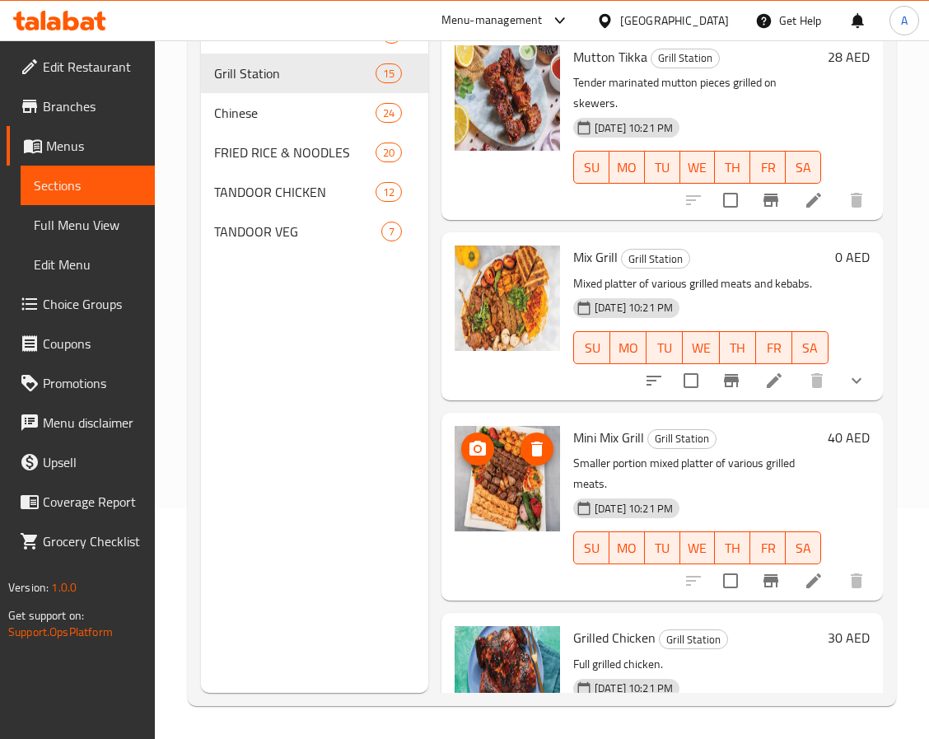
scroll to position [0, 0]
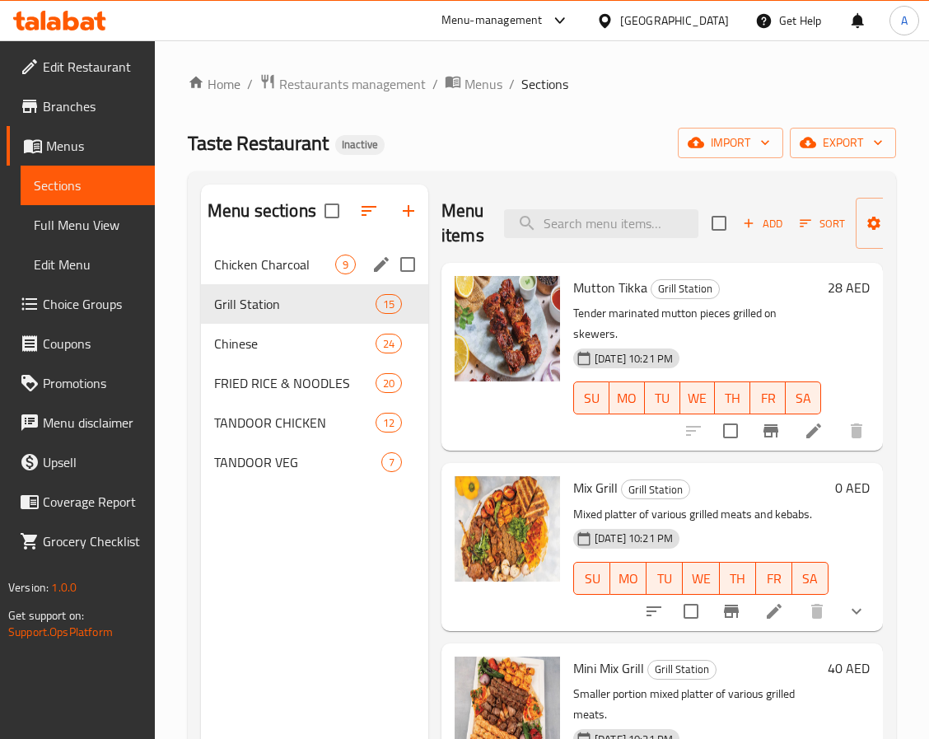
click at [228, 268] on span "Chicken Charcoal" at bounding box center [274, 264] width 121 height 20
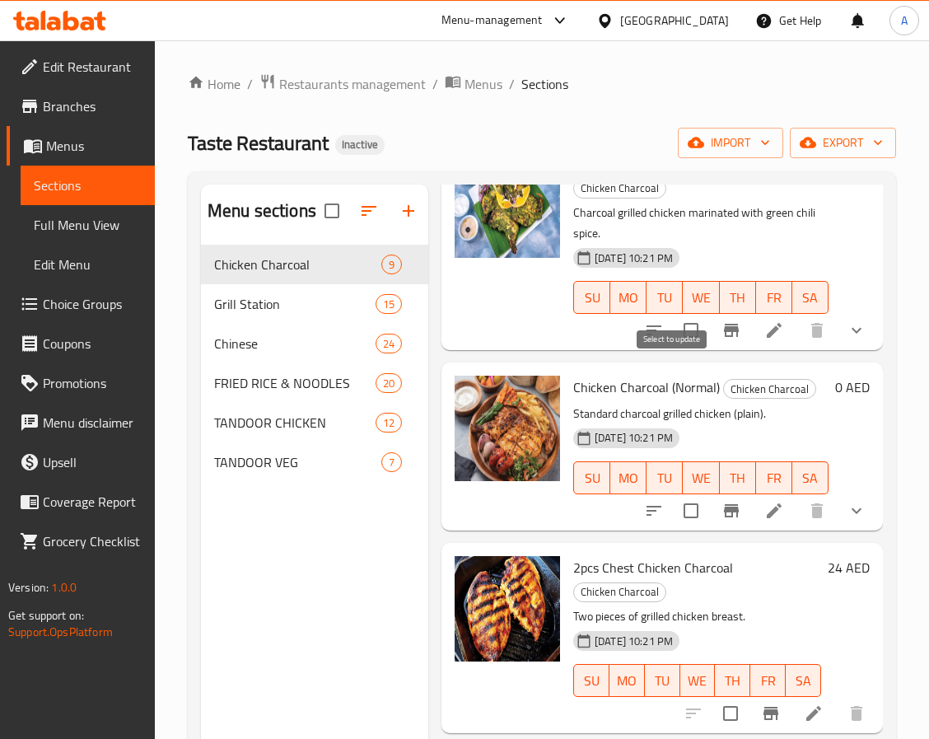
scroll to position [618, 0]
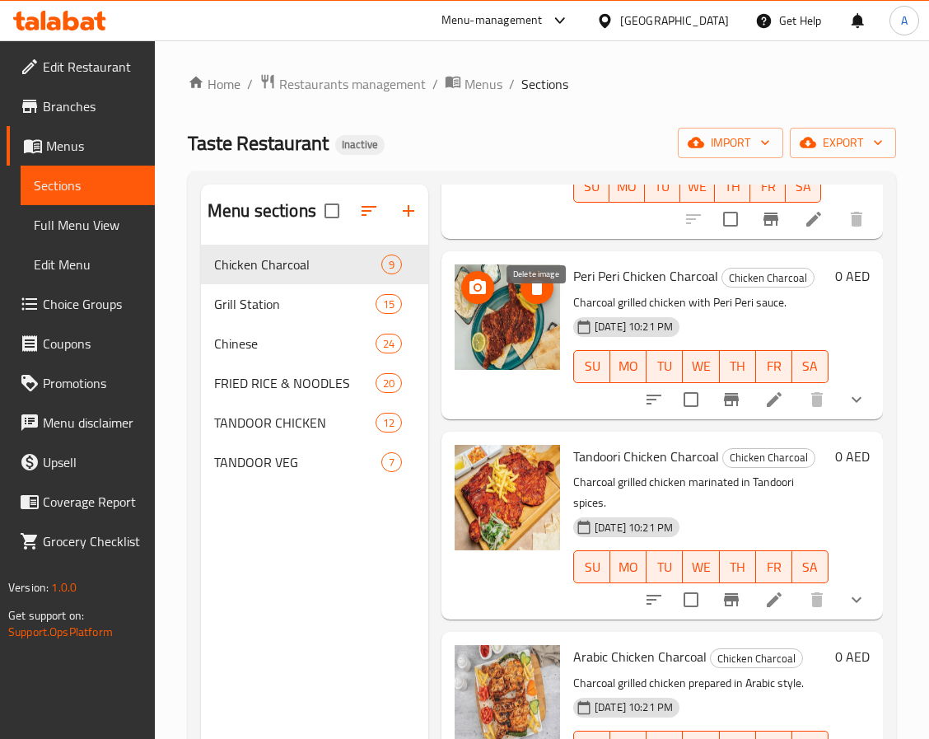
click at [541, 297] on icon "delete image" at bounding box center [537, 287] width 20 height 20
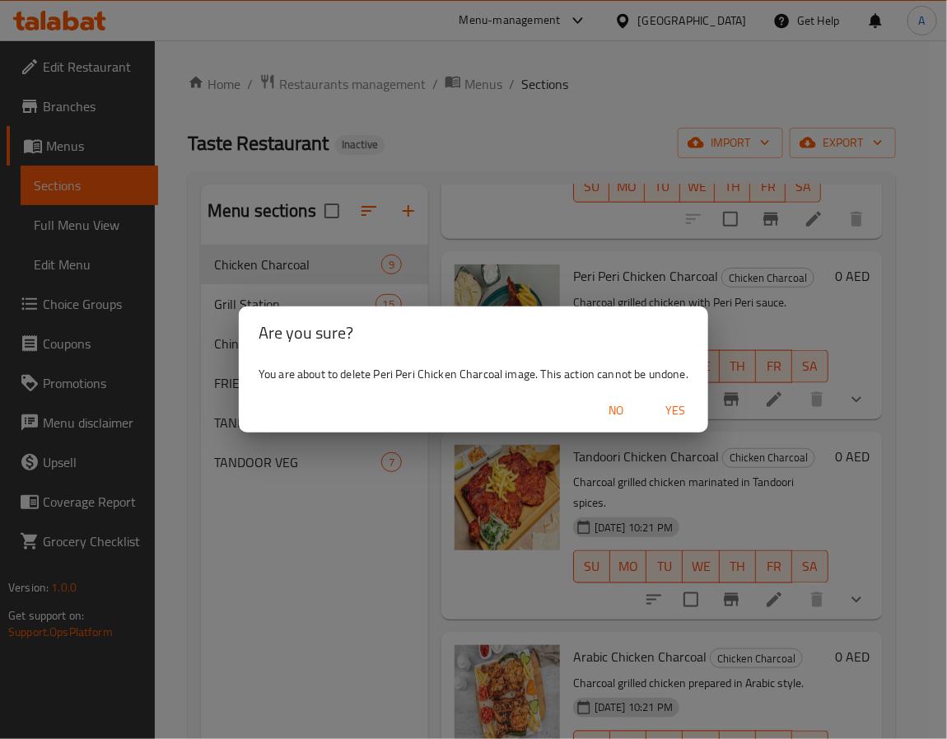
click at [677, 405] on span "Yes" at bounding box center [675, 410] width 40 height 21
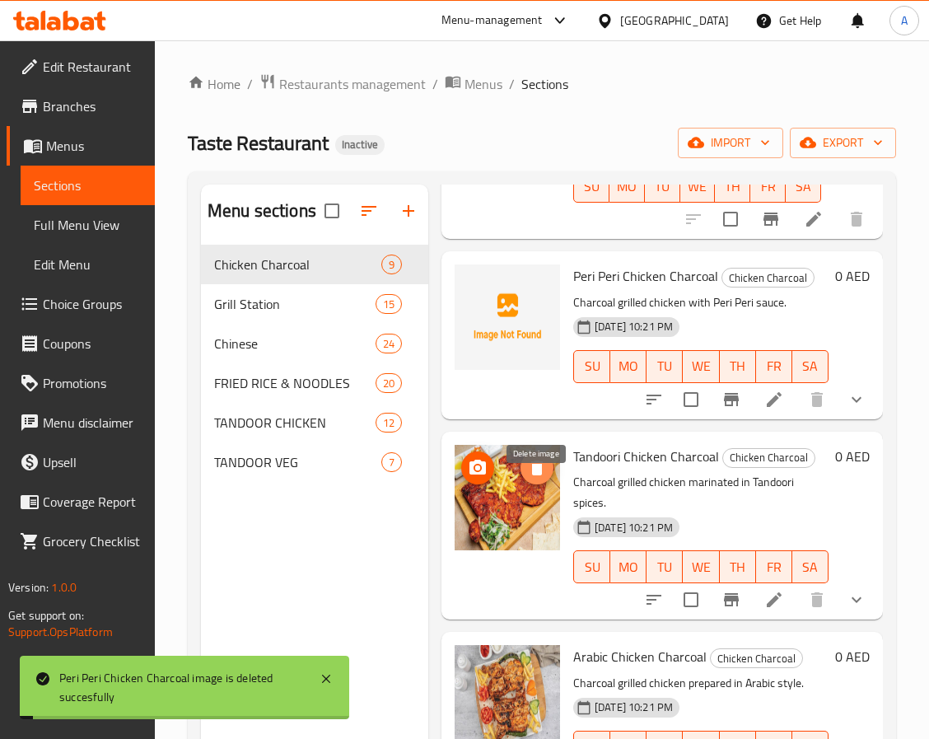
click at [534, 475] on icon "delete image" at bounding box center [537, 467] width 12 height 15
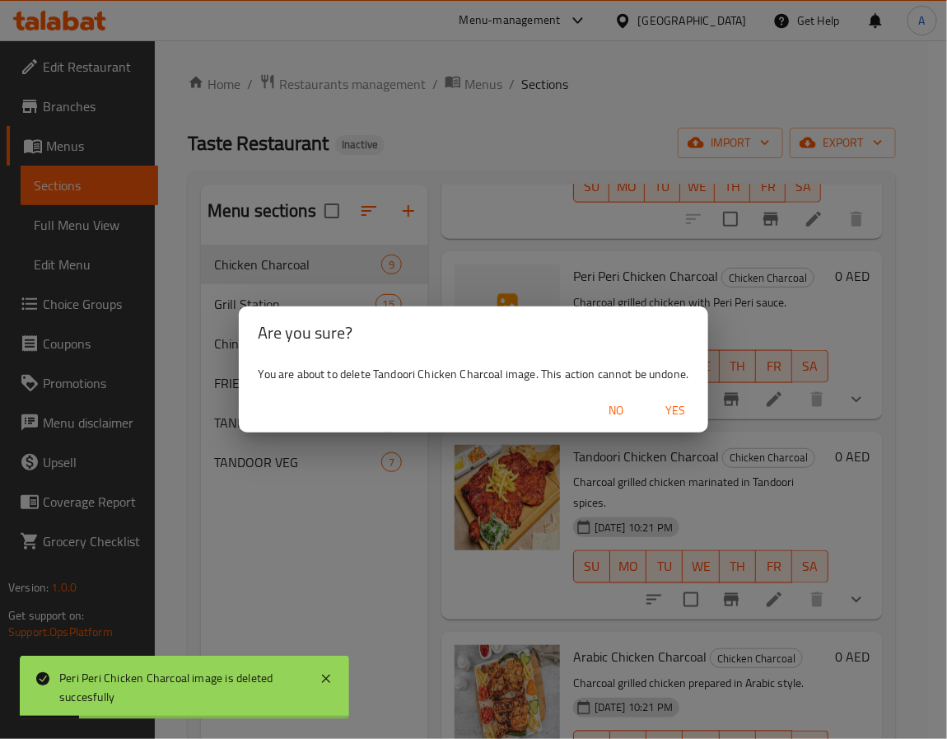
click at [679, 395] on button "Yes" at bounding box center [675, 410] width 53 height 30
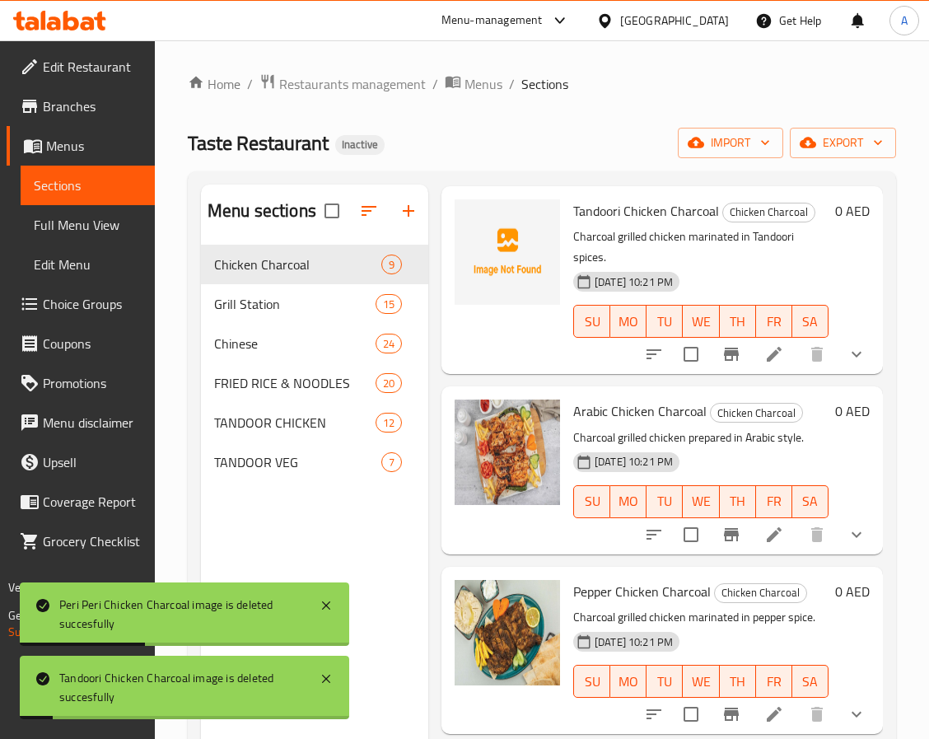
scroll to position [865, 0]
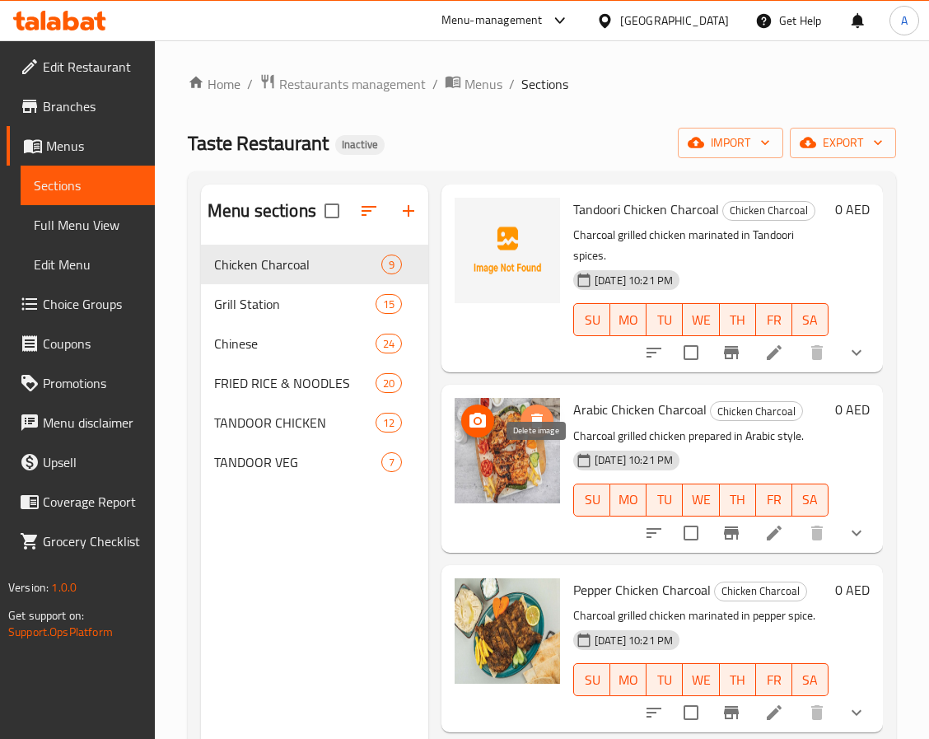
click at [539, 428] on icon "delete image" at bounding box center [537, 420] width 12 height 15
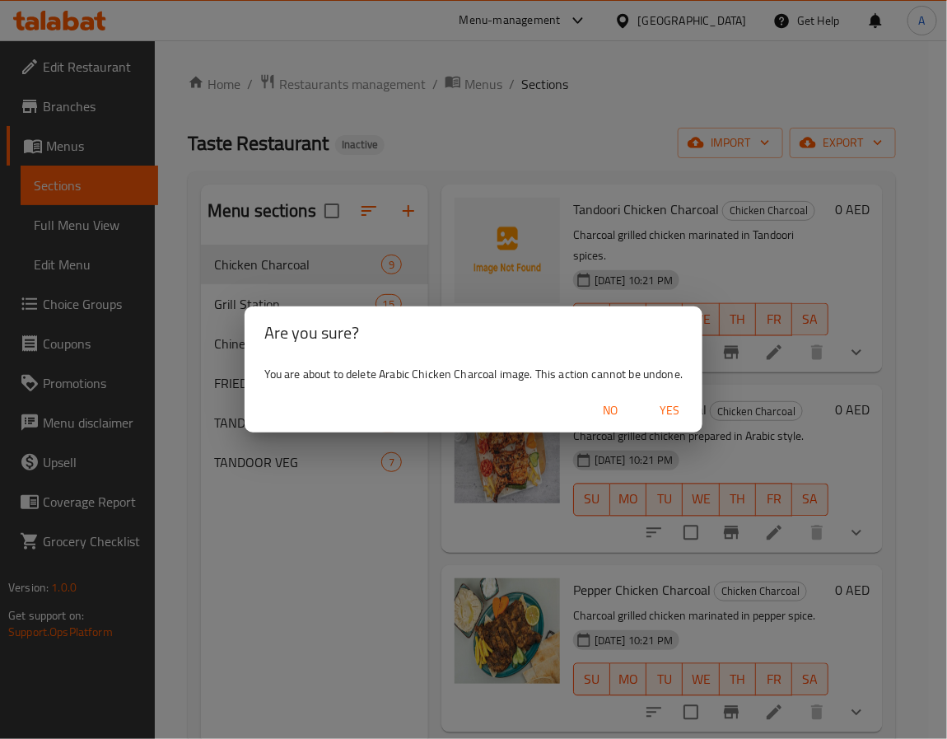
click at [665, 403] on span "Yes" at bounding box center [670, 410] width 40 height 21
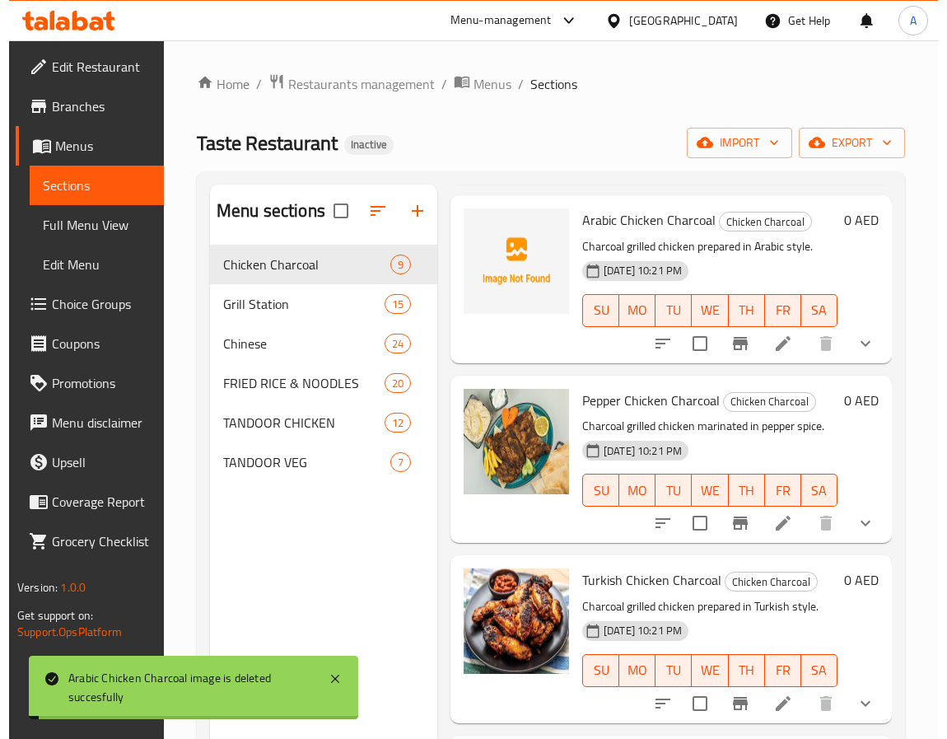
scroll to position [1112, 0]
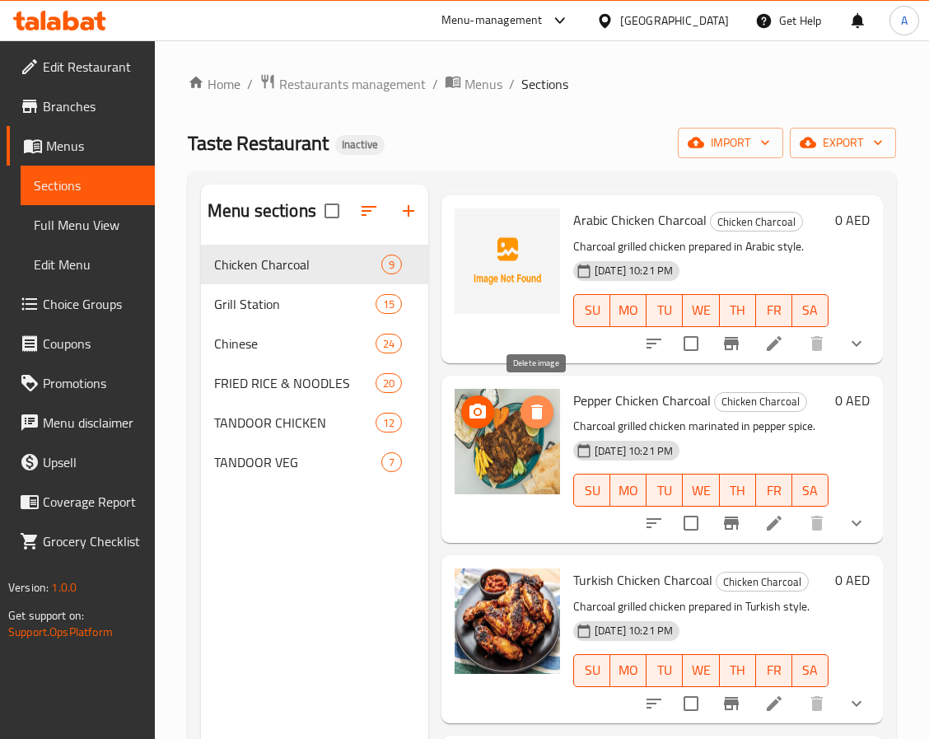
click at [539, 405] on icon "delete image" at bounding box center [537, 411] width 12 height 15
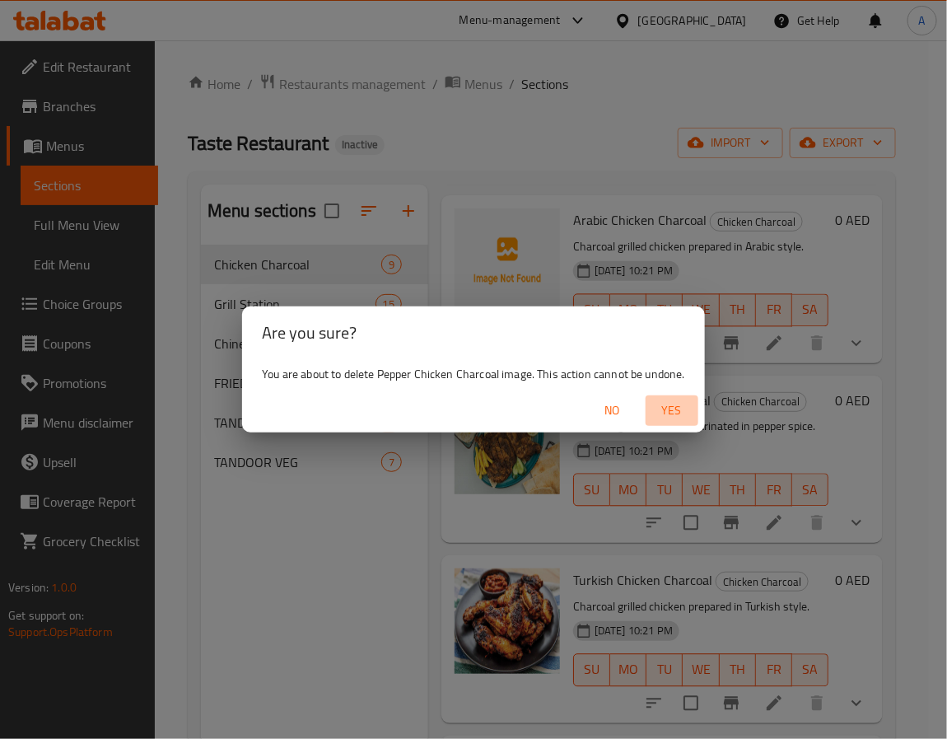
click at [669, 408] on span "Yes" at bounding box center [672, 410] width 40 height 21
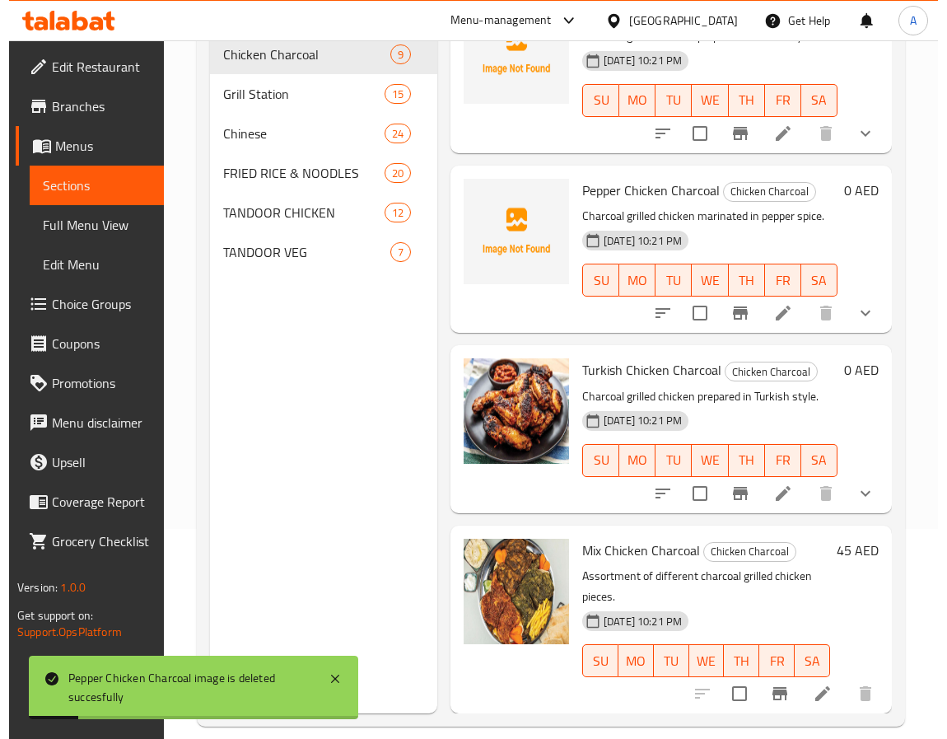
scroll to position [231, 0]
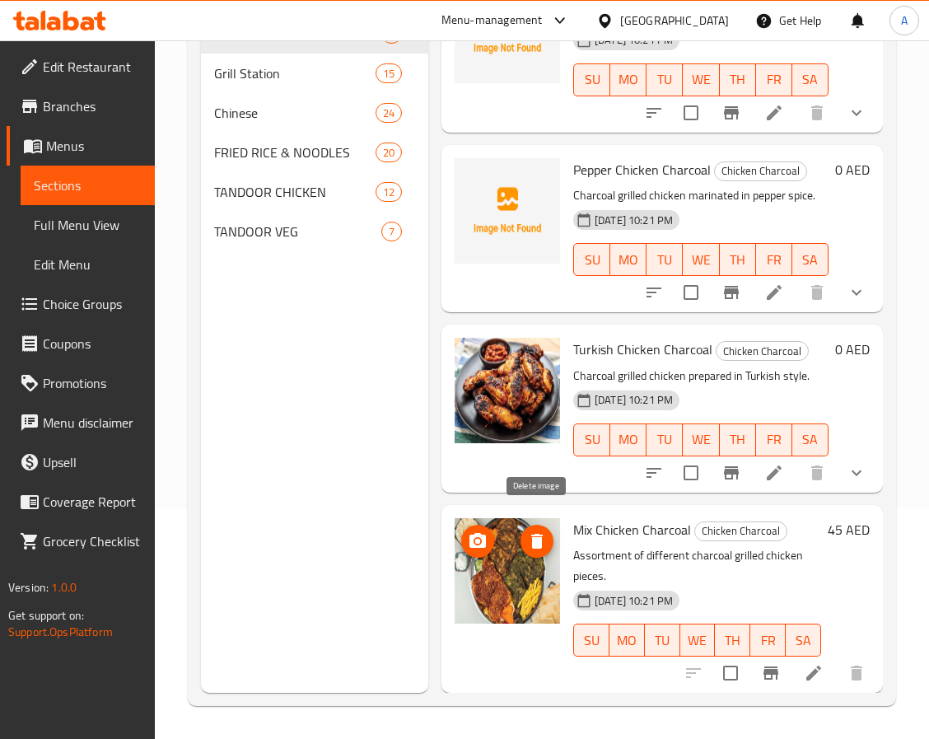
click at [529, 531] on icon "delete image" at bounding box center [537, 541] width 20 height 20
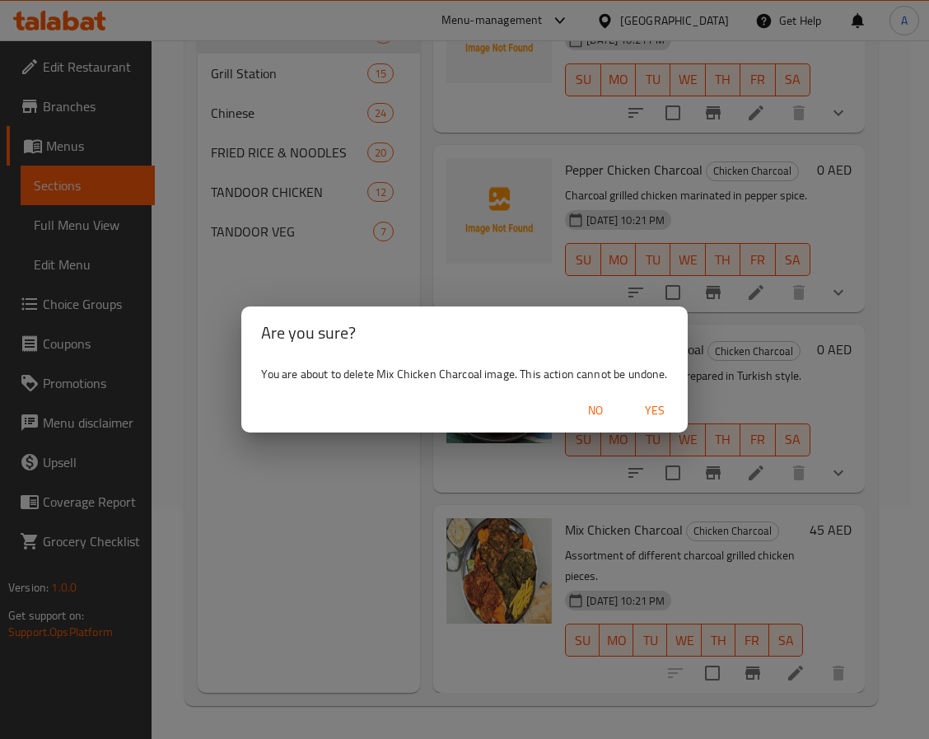
scroll to position [1115, 0]
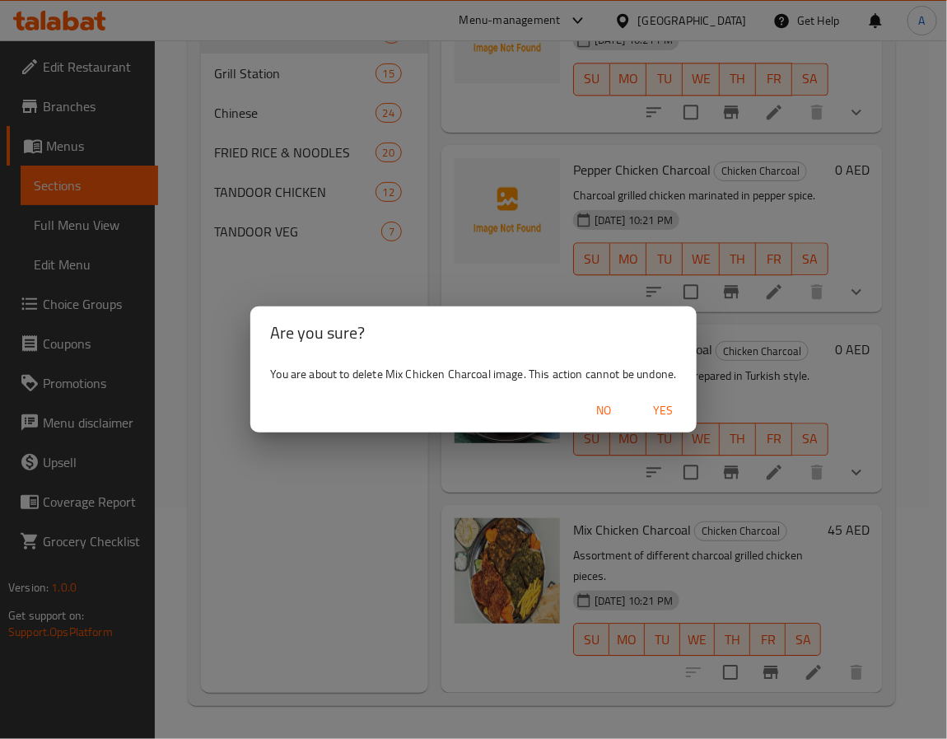
click at [667, 400] on span "Yes" at bounding box center [664, 410] width 40 height 21
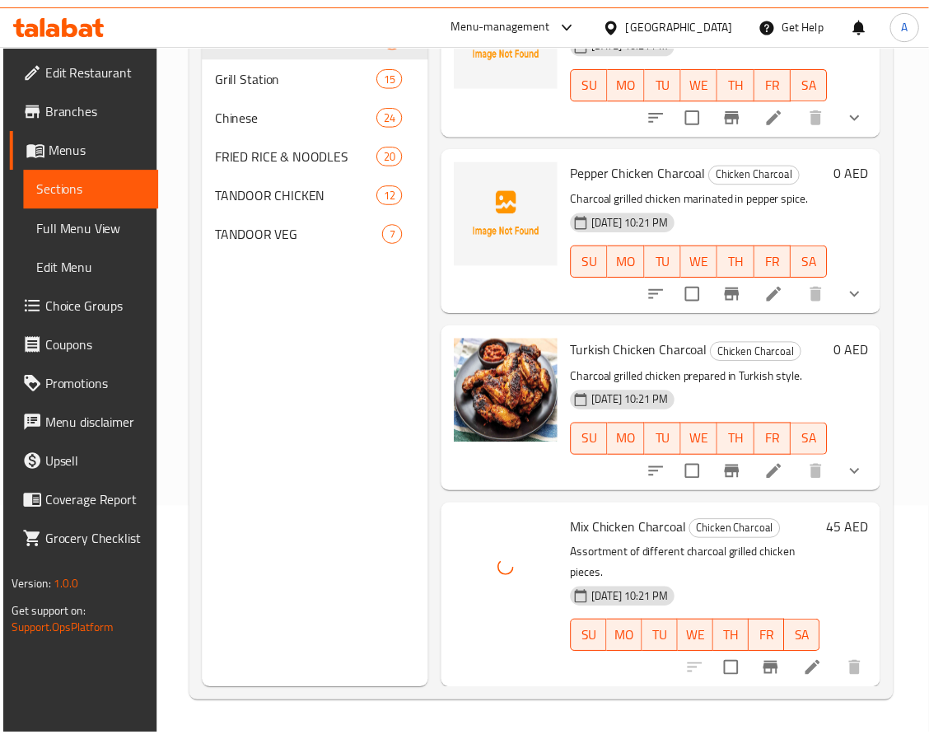
scroll to position [1139, 0]
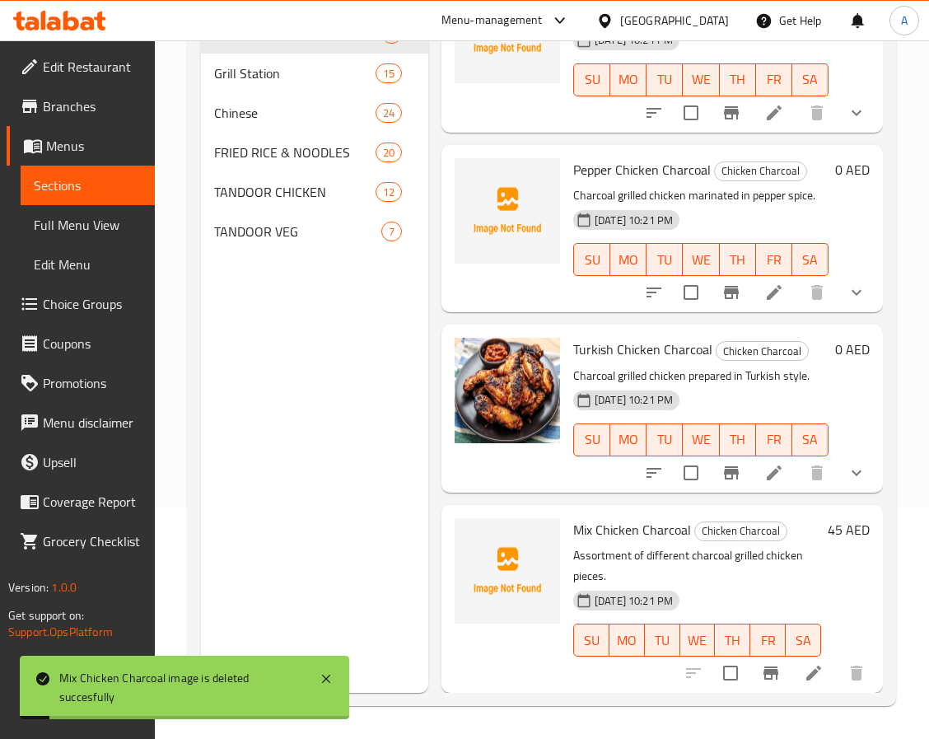
click at [620, 517] on span "Mix Chicken Charcoal" at bounding box center [632, 529] width 118 height 25
copy h6 "Mix Chicken Charcoal"
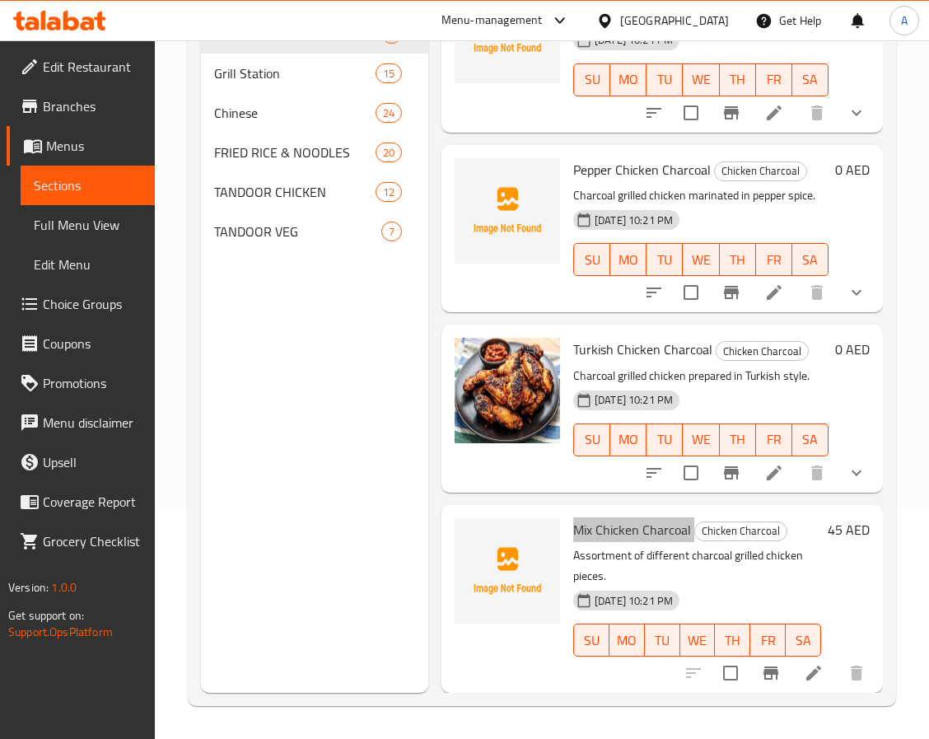
scroll to position [1015, 0]
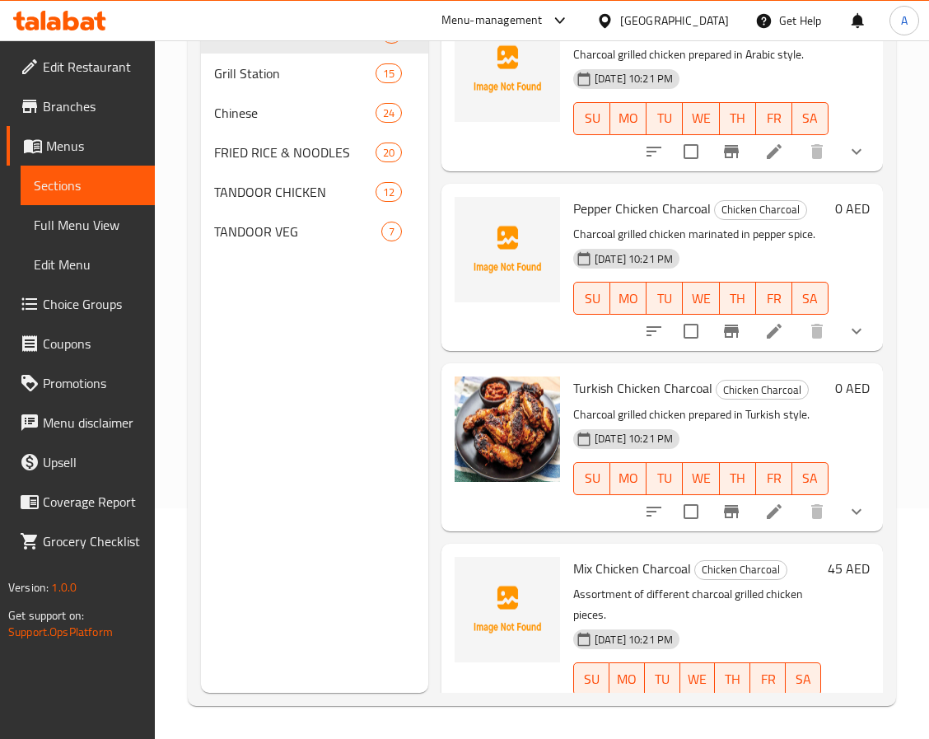
click at [588, 221] on span "Pepper Chicken Charcoal" at bounding box center [642, 208] width 138 height 25
copy h6 "Pepper Chicken Charcoal"
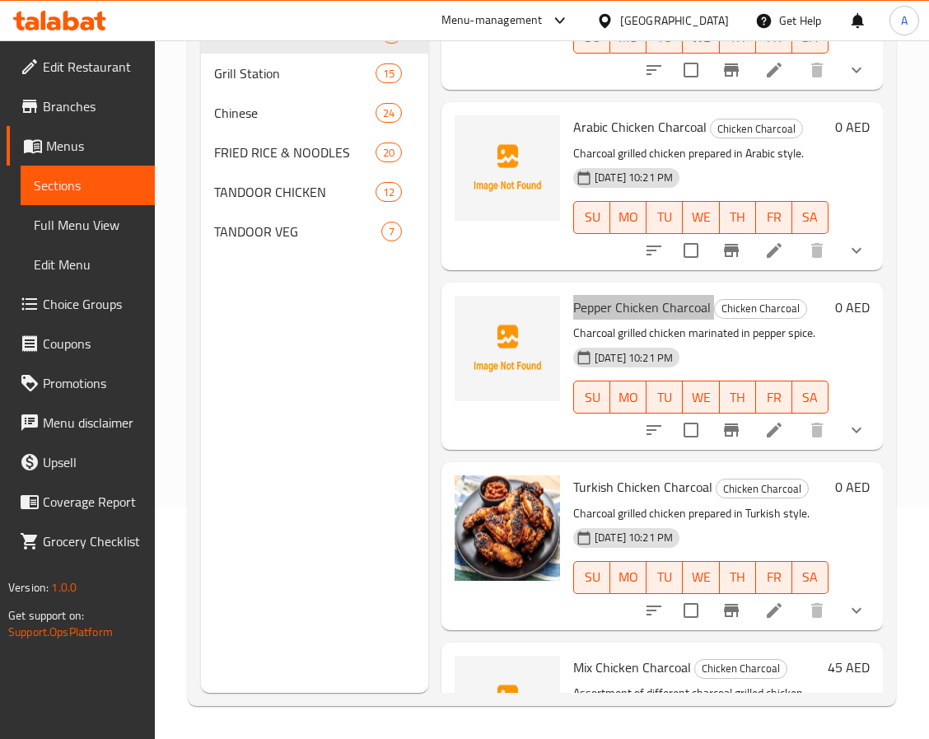
scroll to position [768, 0]
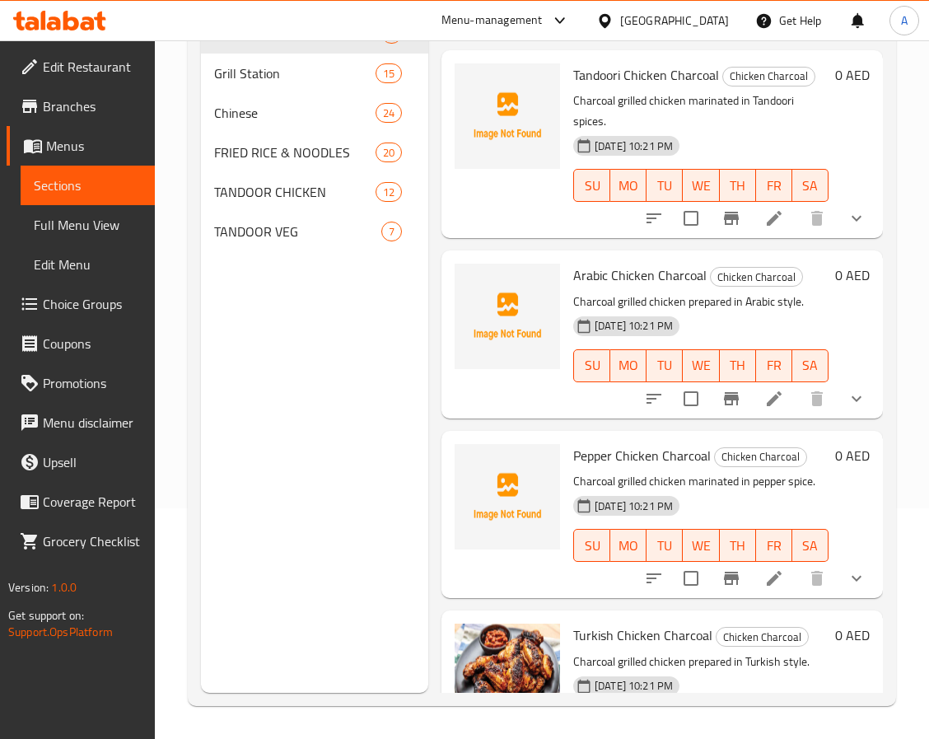
click at [613, 287] on span "Arabic Chicken Charcoal" at bounding box center [639, 275] width 133 height 25
copy h6 "Arabic Chicken Charcoal"
click at [601, 87] on span "Tandoori Chicken Charcoal" at bounding box center [646, 75] width 146 height 25
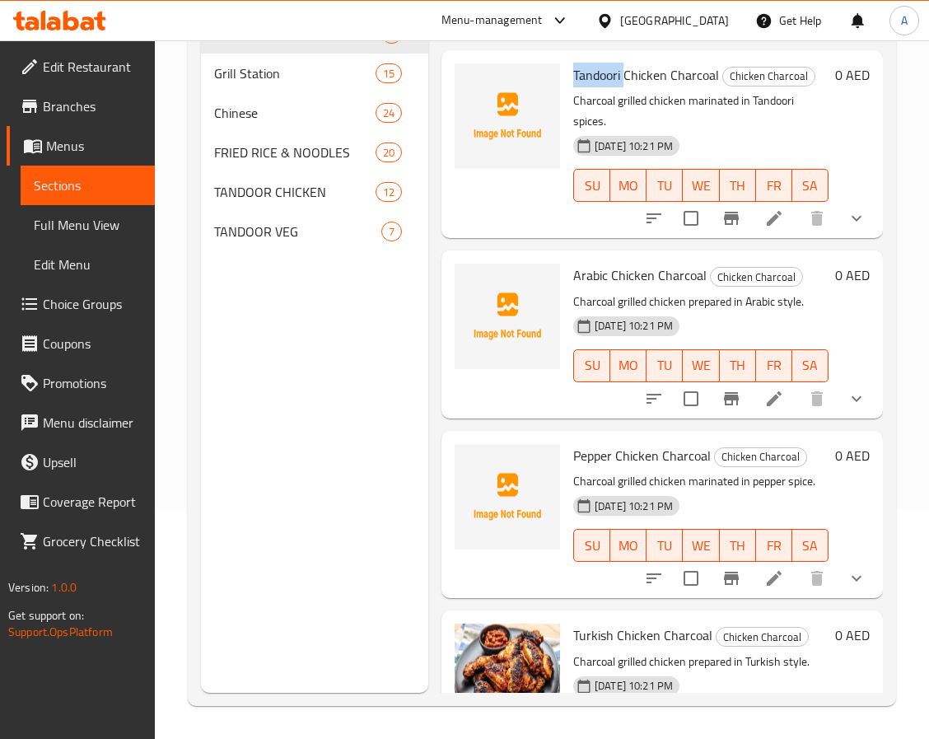
click at [601, 87] on span "Tandoori Chicken Charcoal" at bounding box center [646, 75] width 146 height 25
copy h6 "Tandoori Chicken Charcoal"
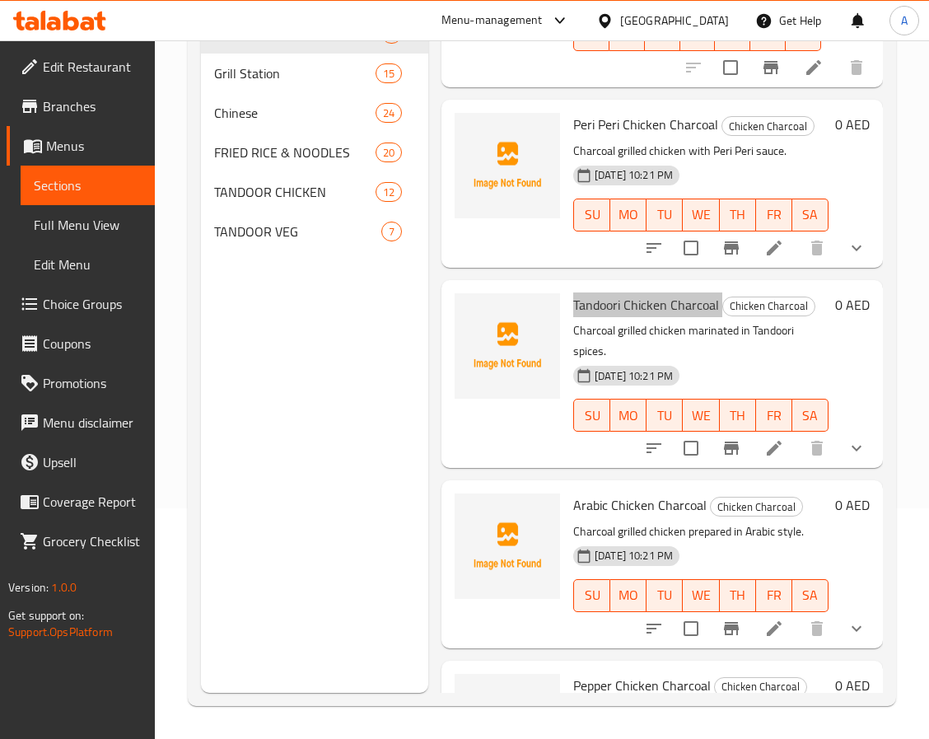
scroll to position [521, 0]
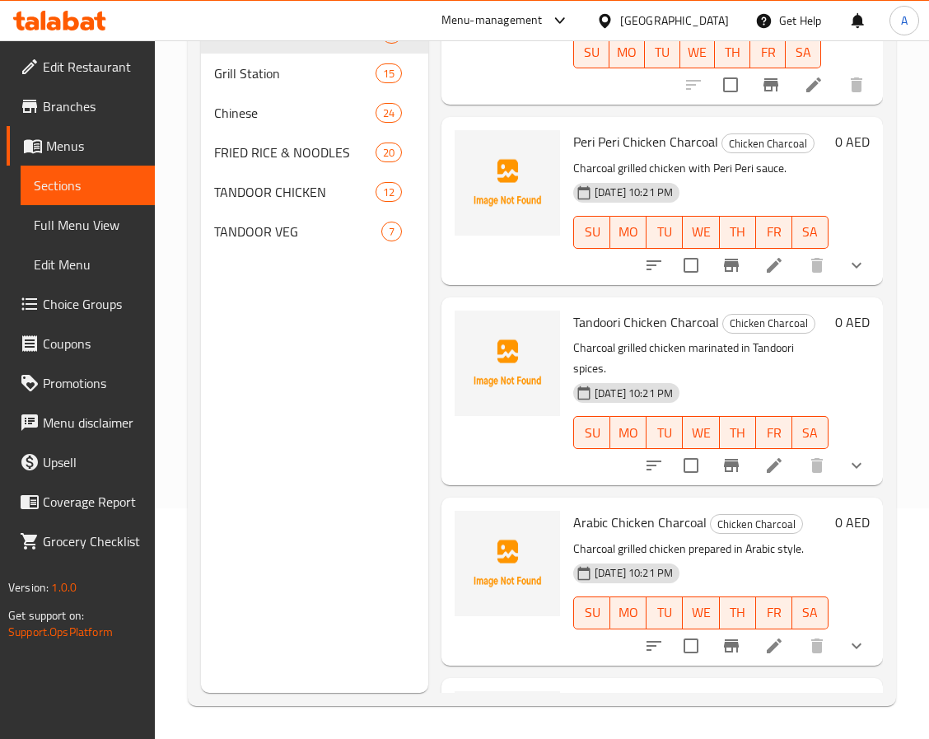
click at [598, 154] on span "Peri Peri Chicken Charcoal" at bounding box center [645, 141] width 145 height 25
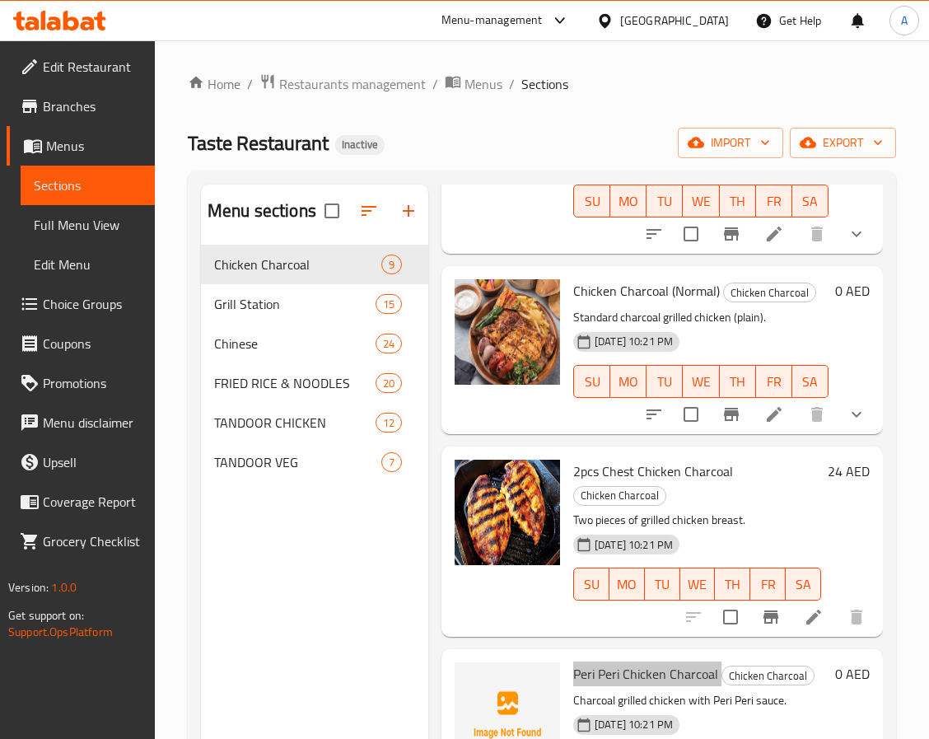
scroll to position [247, 0]
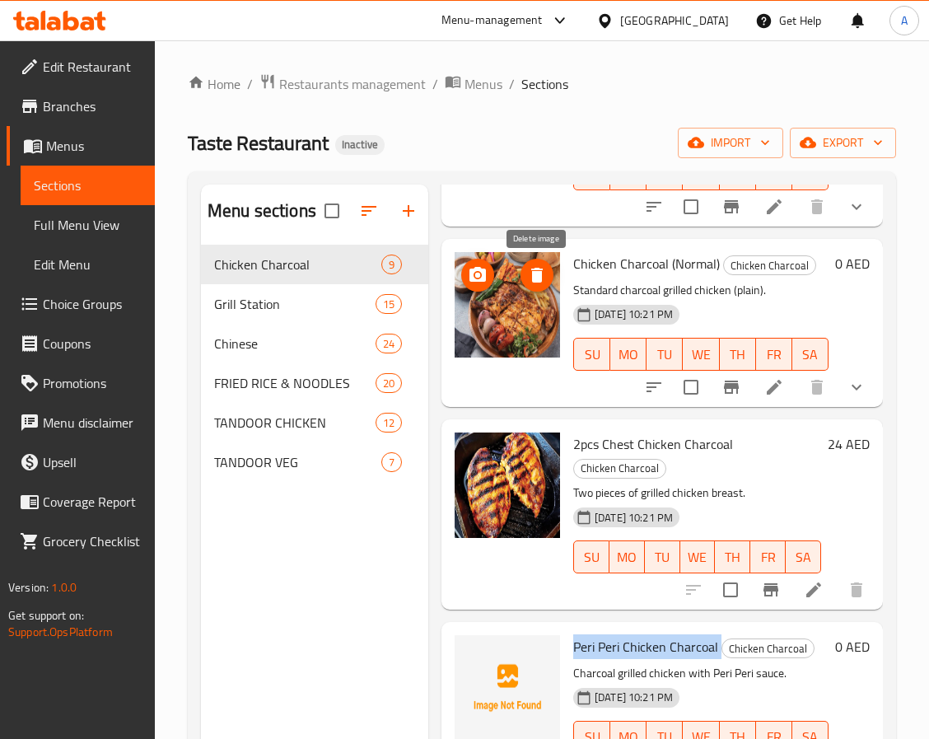
click at [541, 275] on icon "delete image" at bounding box center [537, 275] width 12 height 15
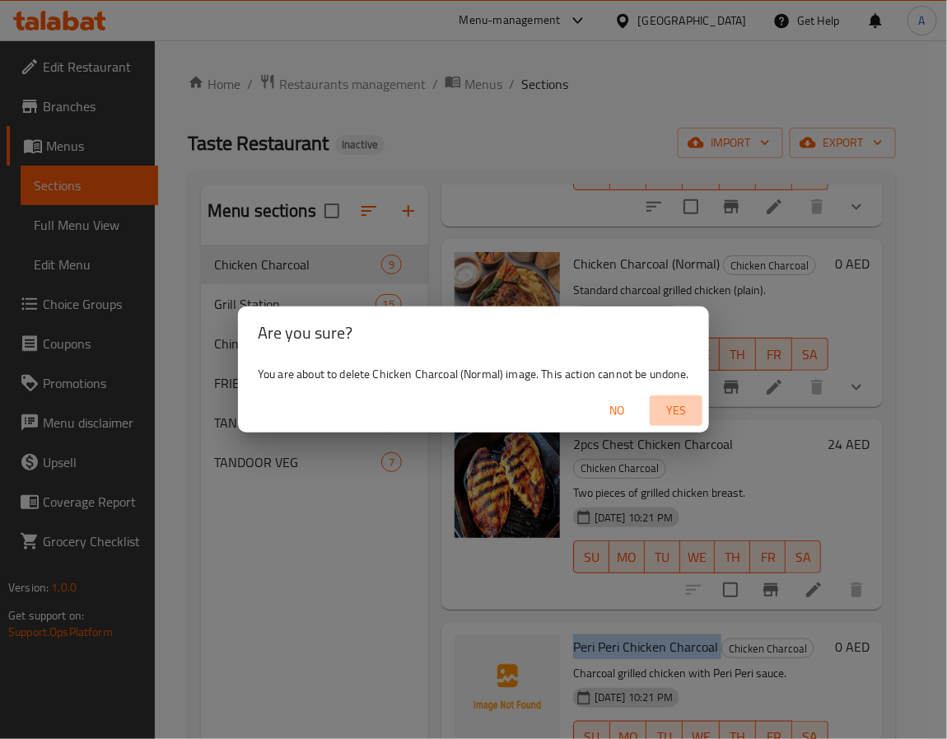
click at [668, 400] on span "Yes" at bounding box center [676, 410] width 40 height 21
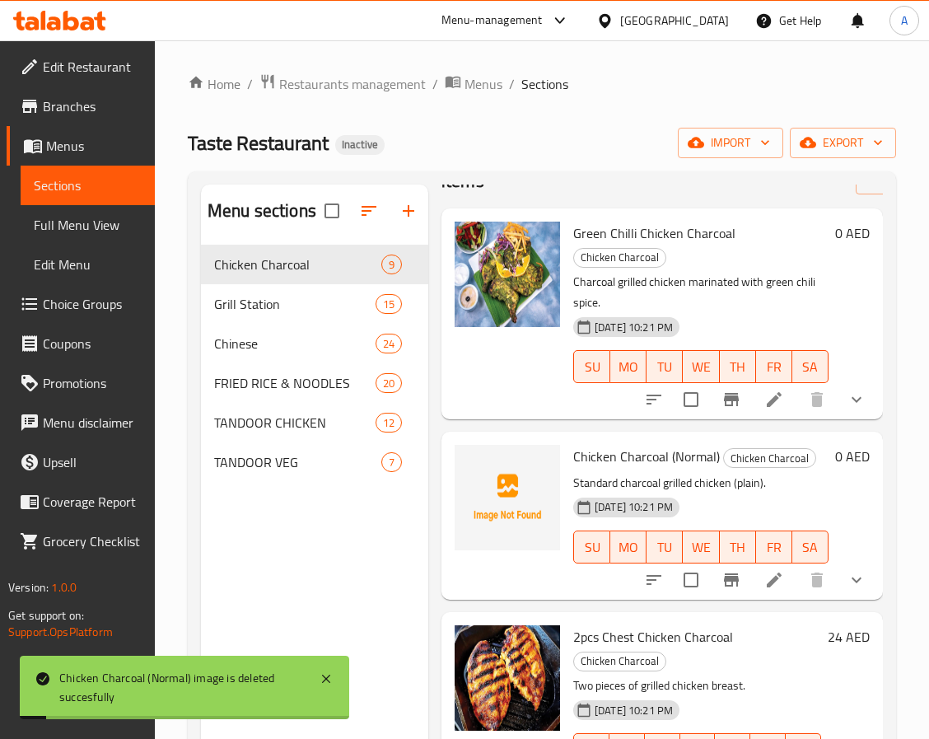
scroll to position [0, 0]
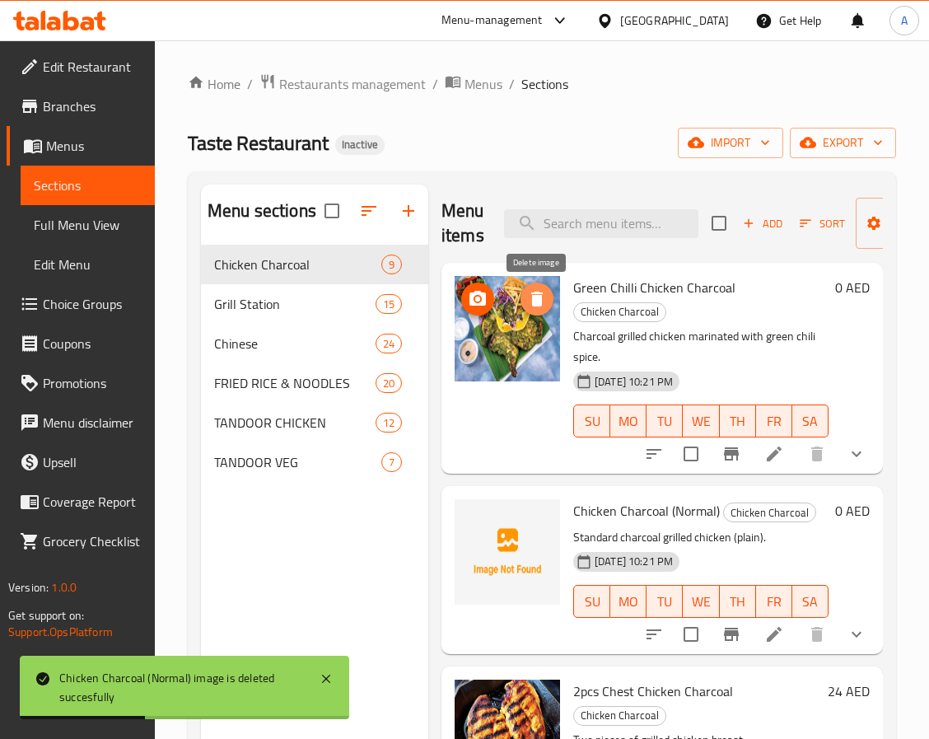
click at [541, 300] on icon "delete image" at bounding box center [537, 298] width 12 height 15
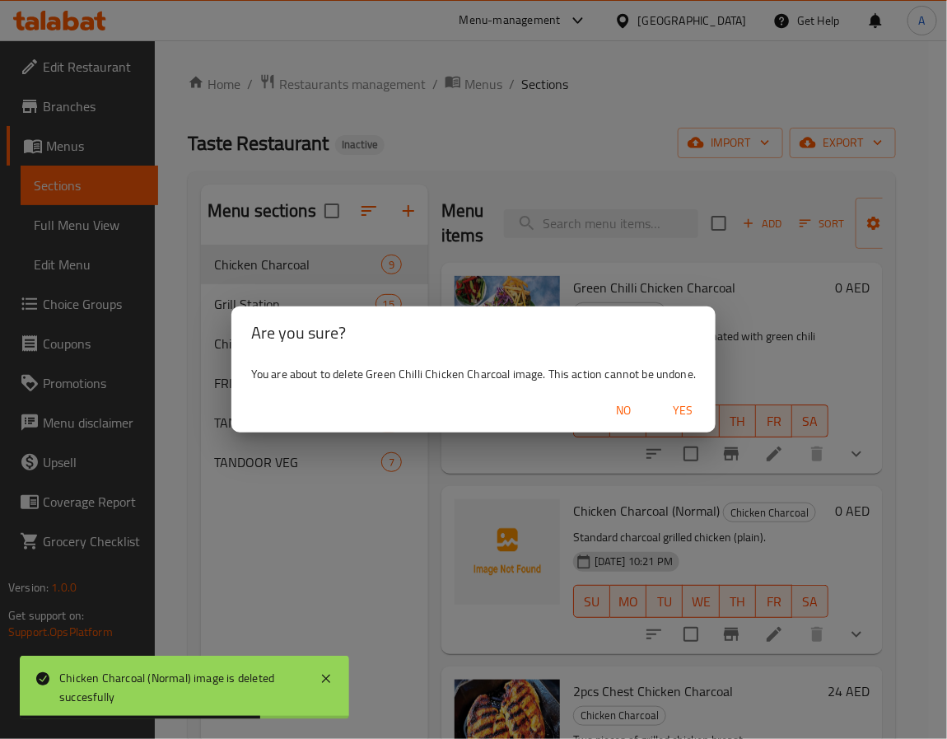
click at [758, 343] on div "Are you sure? You are about to delete Green Chilli Chicken Charcoal image. This…" at bounding box center [473, 369] width 947 height 739
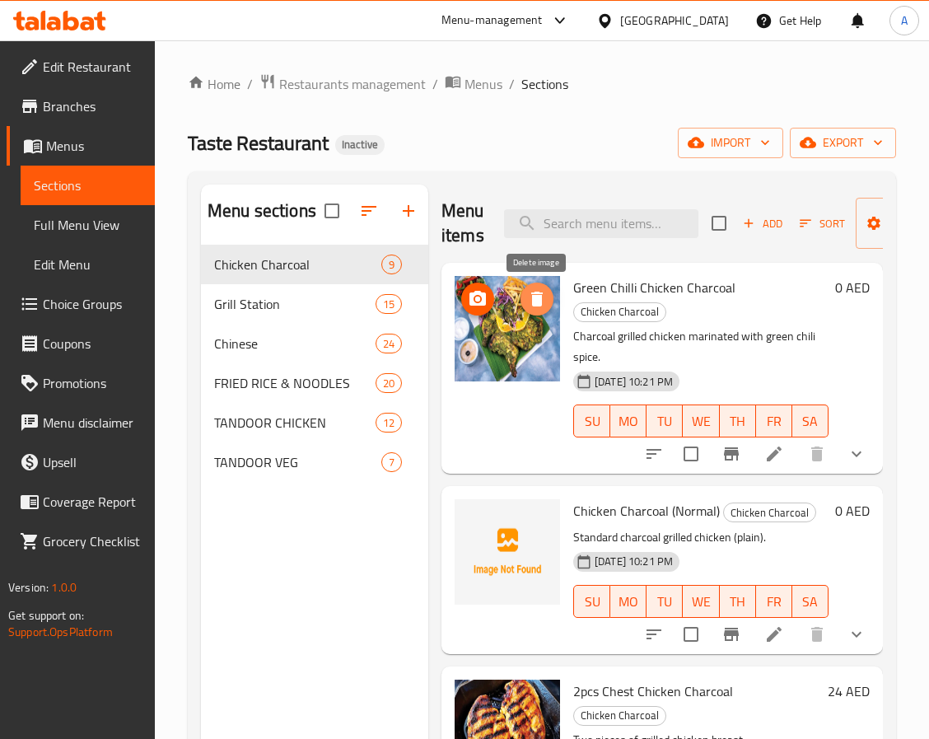
click at [527, 292] on icon "delete image" at bounding box center [537, 299] width 20 height 20
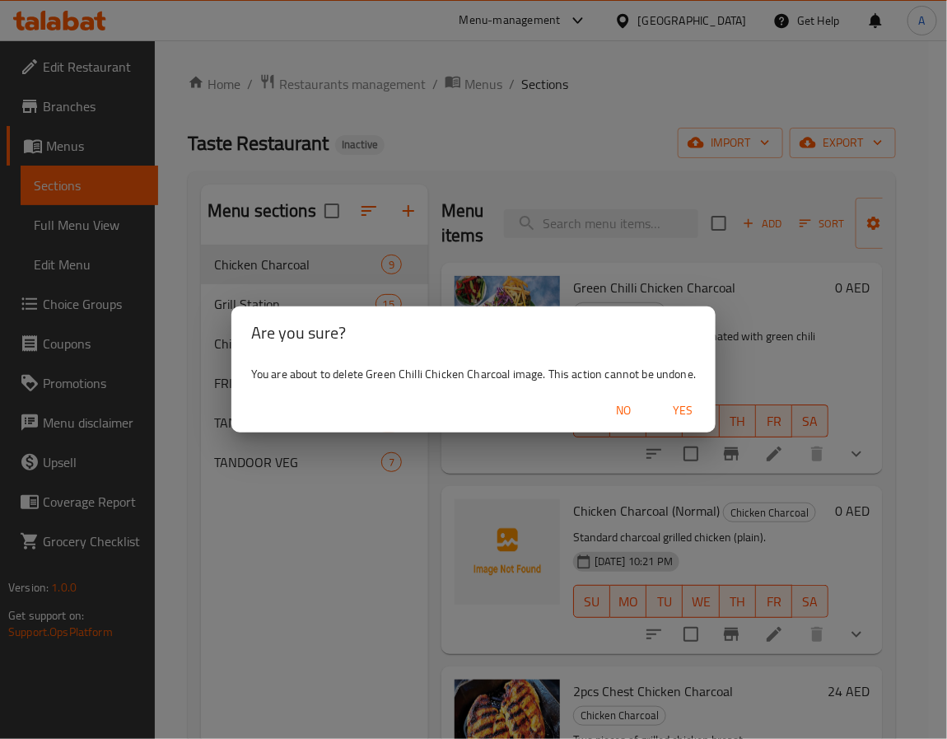
click at [679, 401] on span "Yes" at bounding box center [683, 410] width 40 height 21
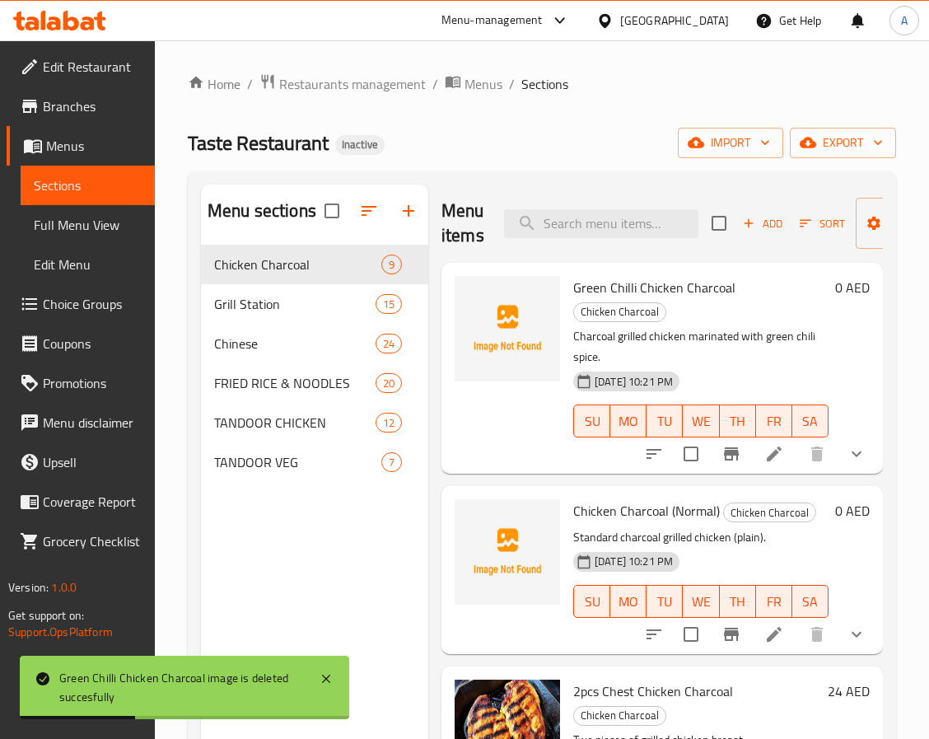
click at [613, 287] on span "Green Chilli Chicken Charcoal" at bounding box center [654, 287] width 162 height 25
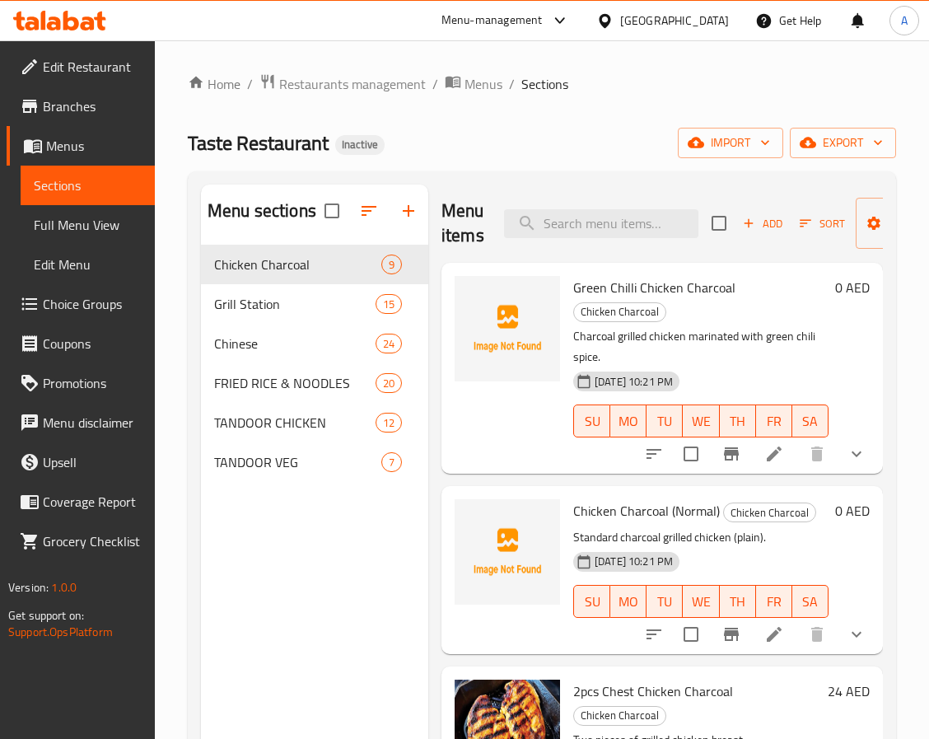
click at [596, 507] on span "Chicken Charcoal (Normal)" at bounding box center [646, 510] width 147 height 25
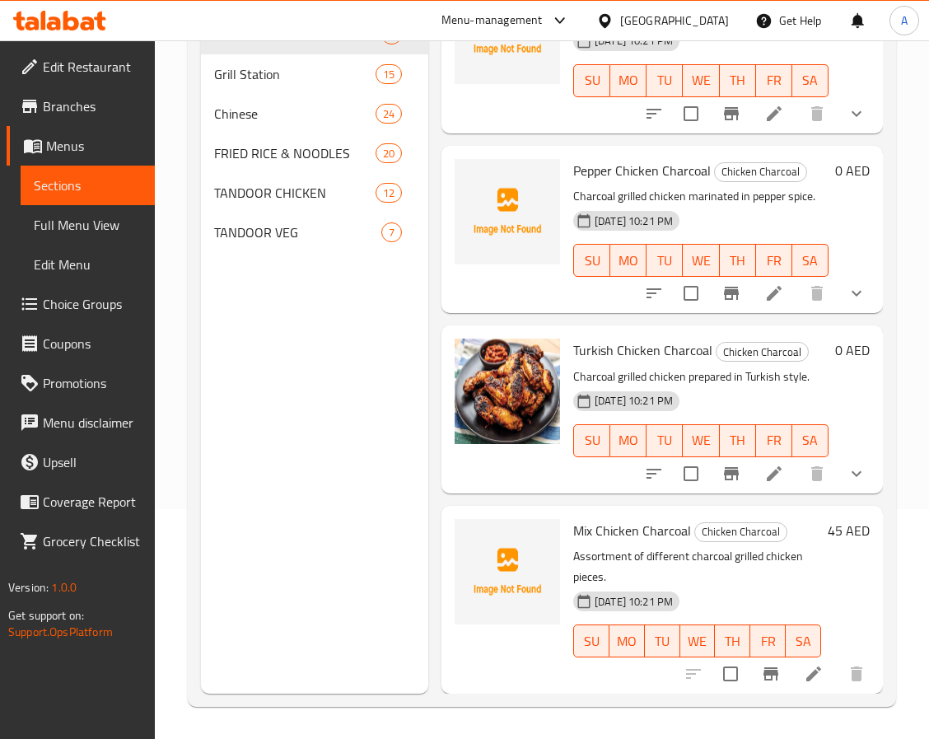
scroll to position [231, 0]
click at [77, 223] on span "Full Menu View" at bounding box center [88, 225] width 108 height 20
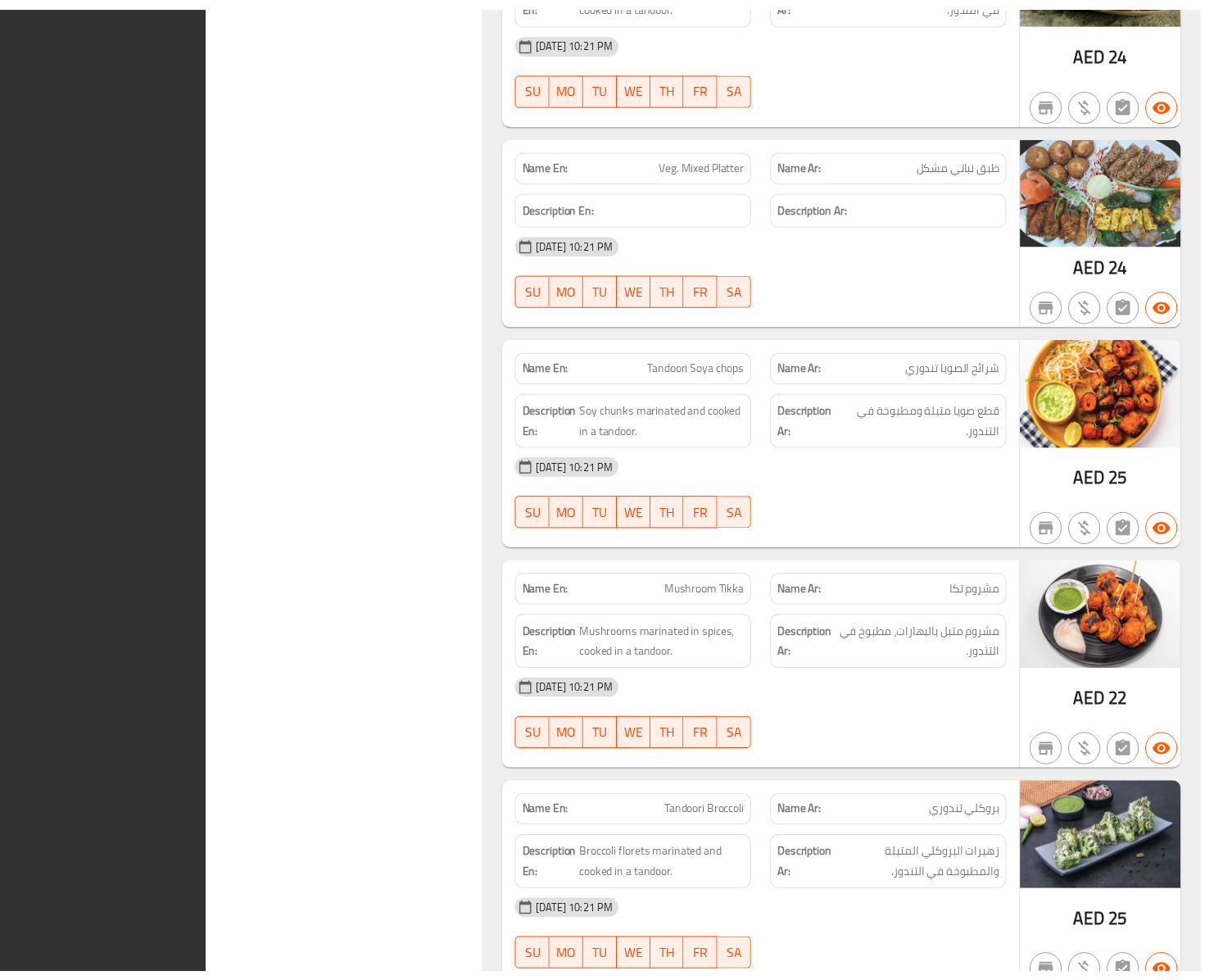
scroll to position [20687, 0]
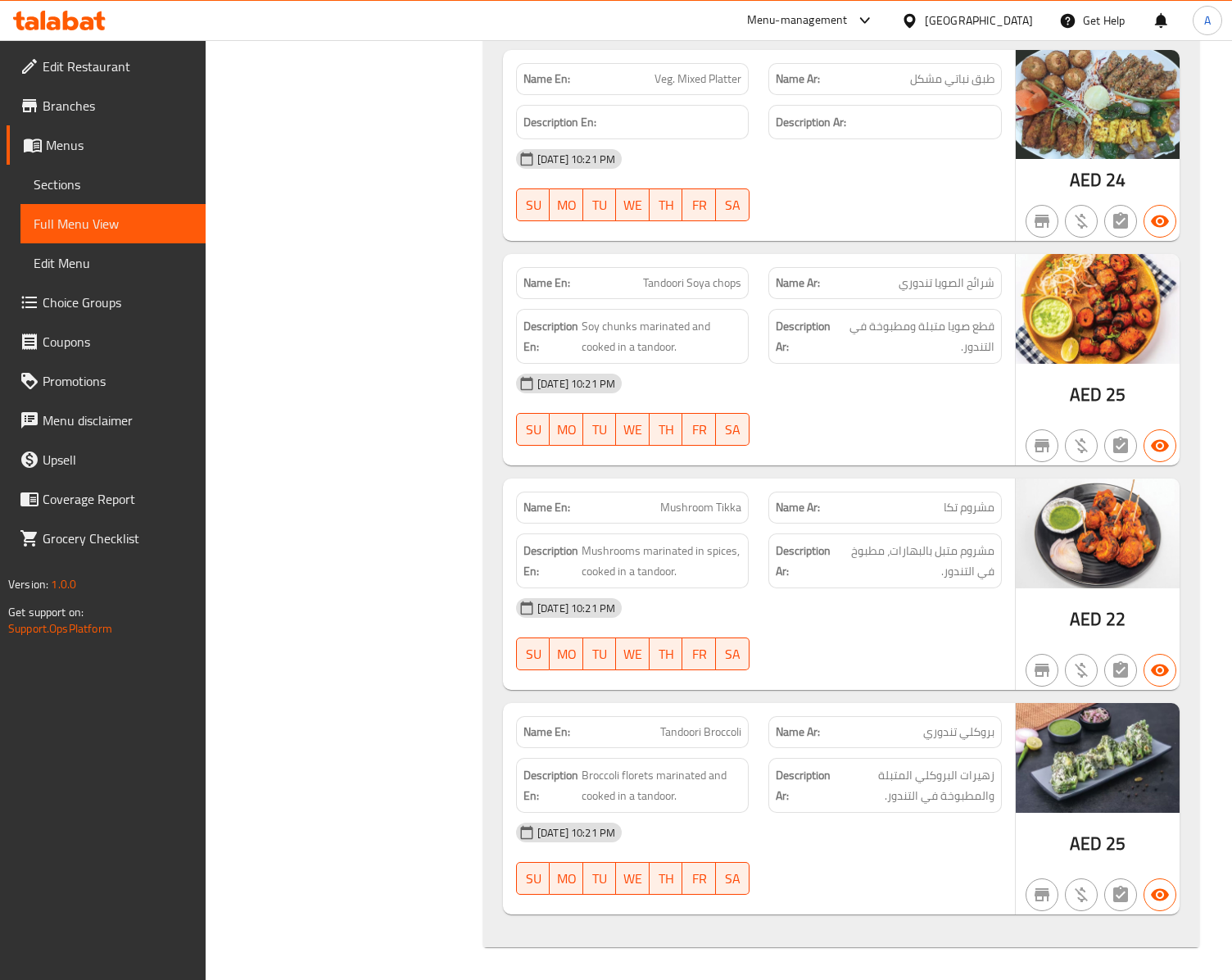
click at [108, 223] on span "Full Menu View" at bounding box center [113, 224] width 159 height 20
click at [87, 59] on span "Edit Restaurant" at bounding box center [117, 67] width 150 height 20
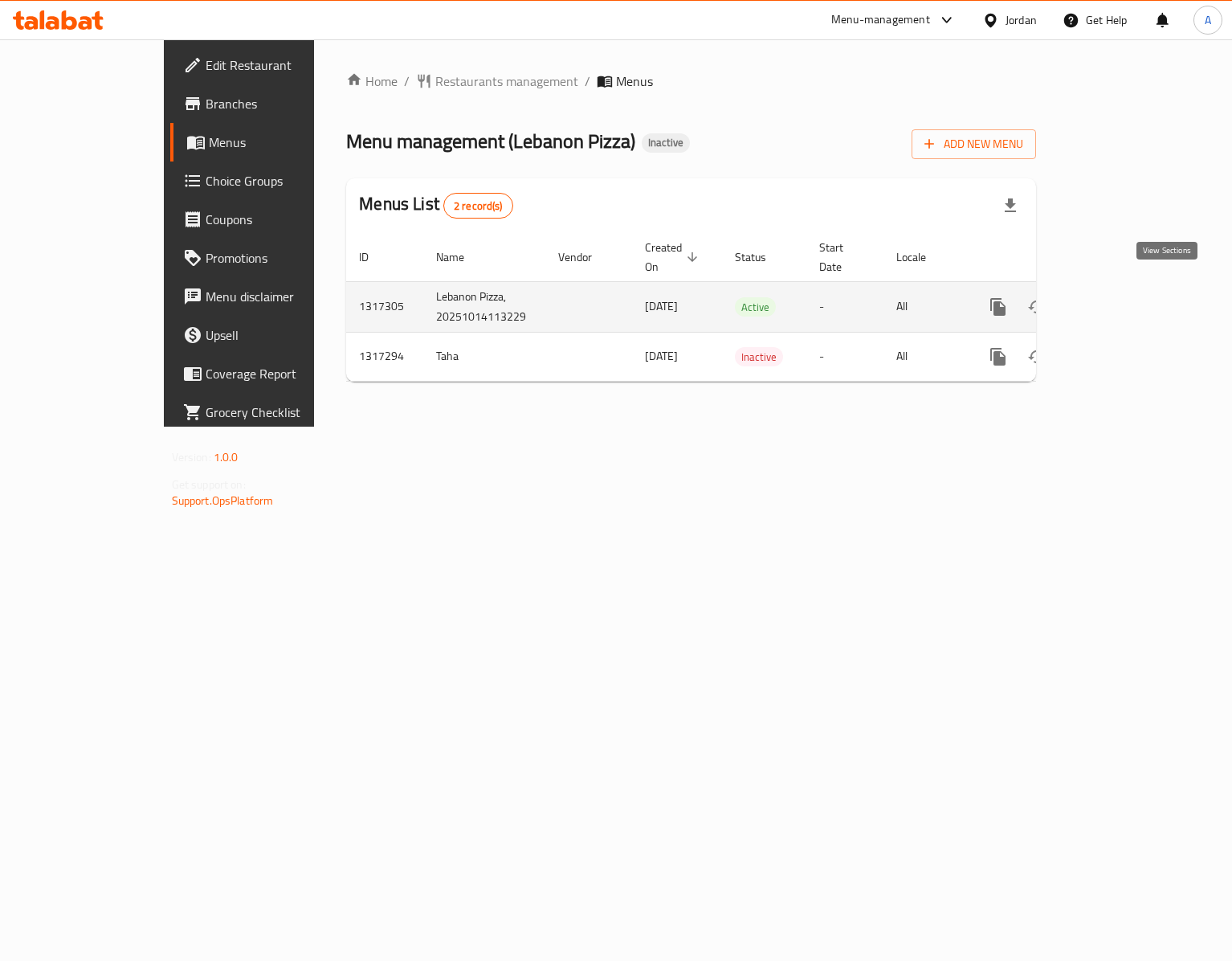
click at [1122, 300] on icon "enhanced table" at bounding box center [1114, 306] width 15 height 15
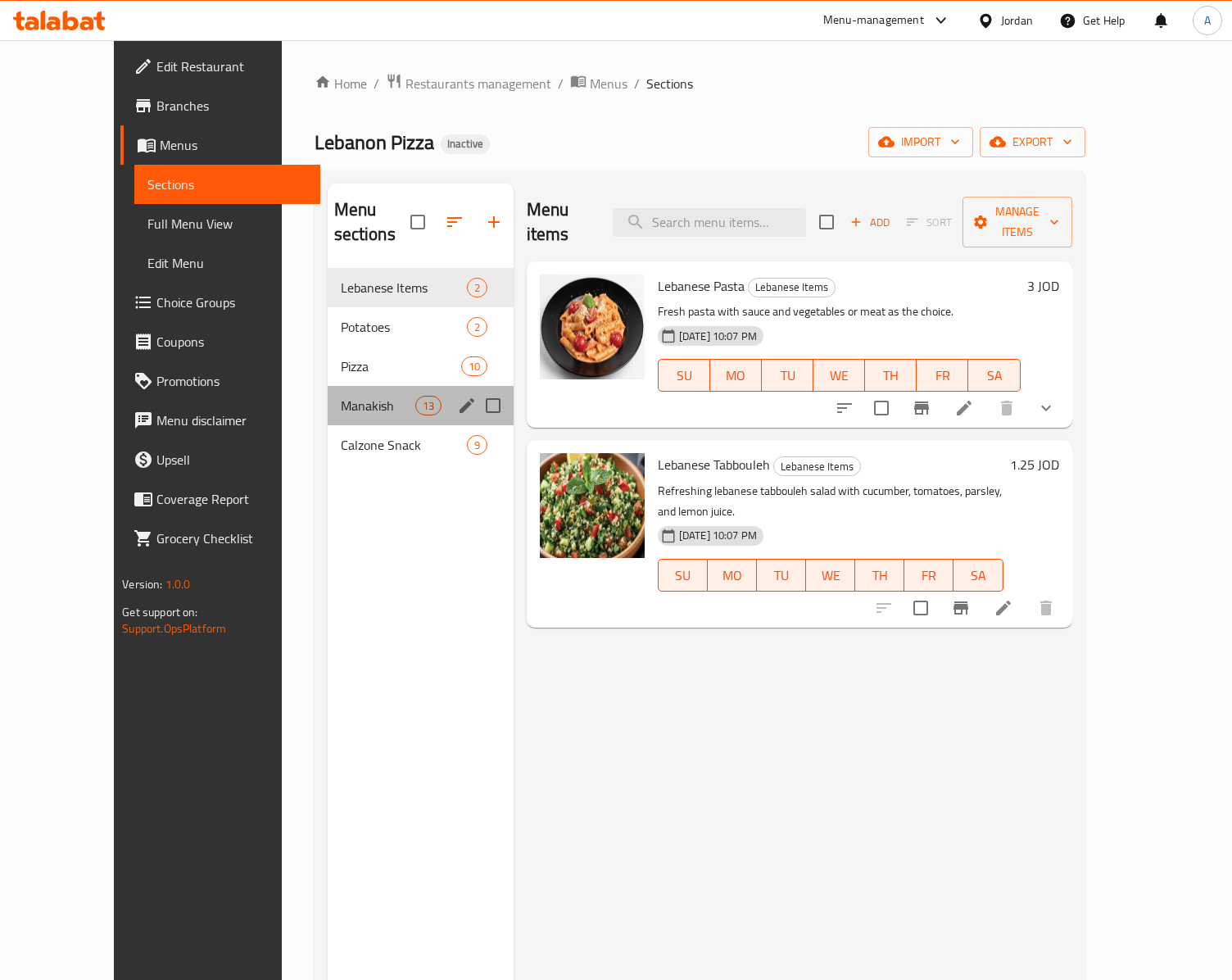
click at [339, 400] on div "Manakish 13" at bounding box center [420, 406] width 186 height 40
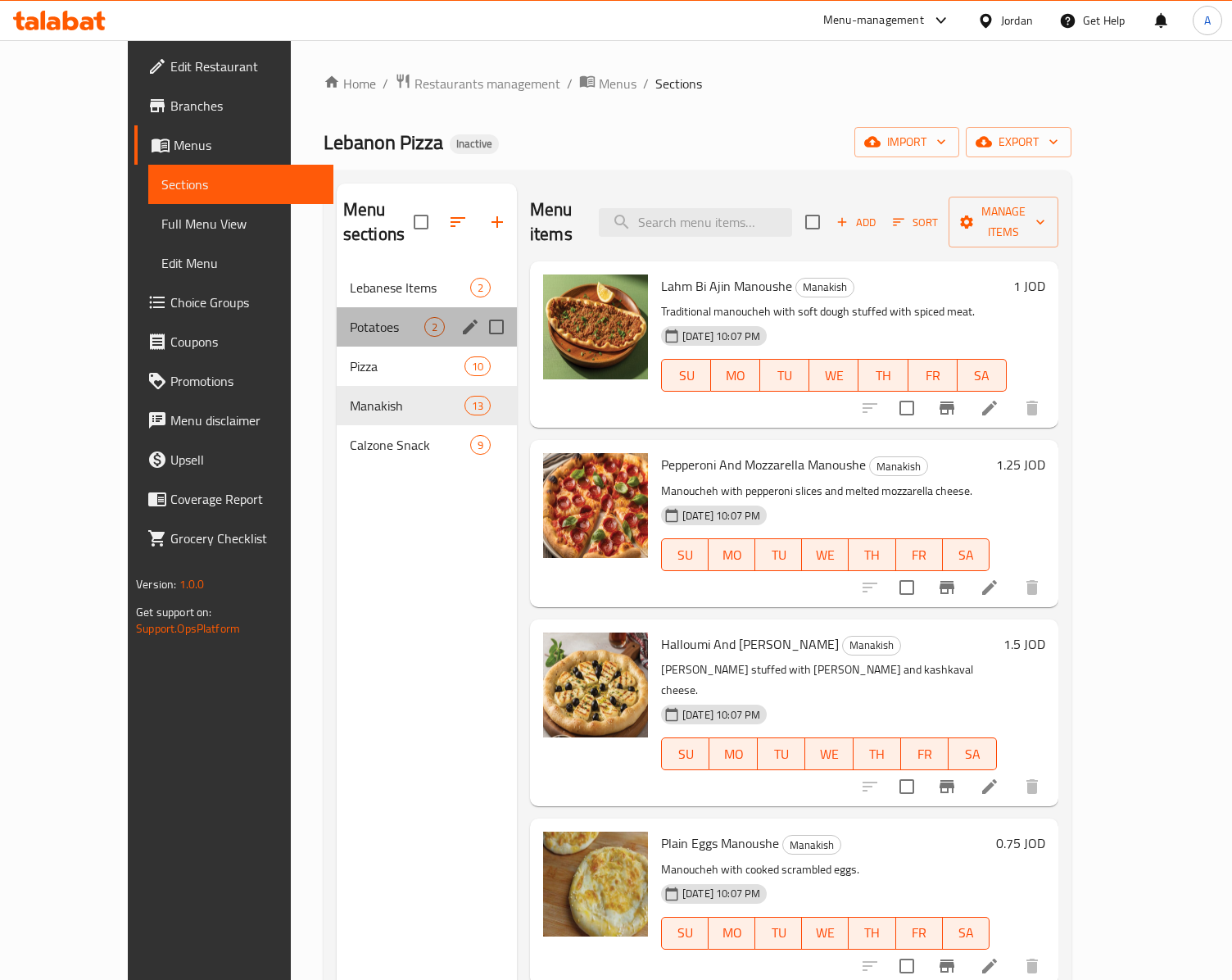
click at [336, 317] on div "Potatoes 2" at bounding box center [426, 327] width 180 height 40
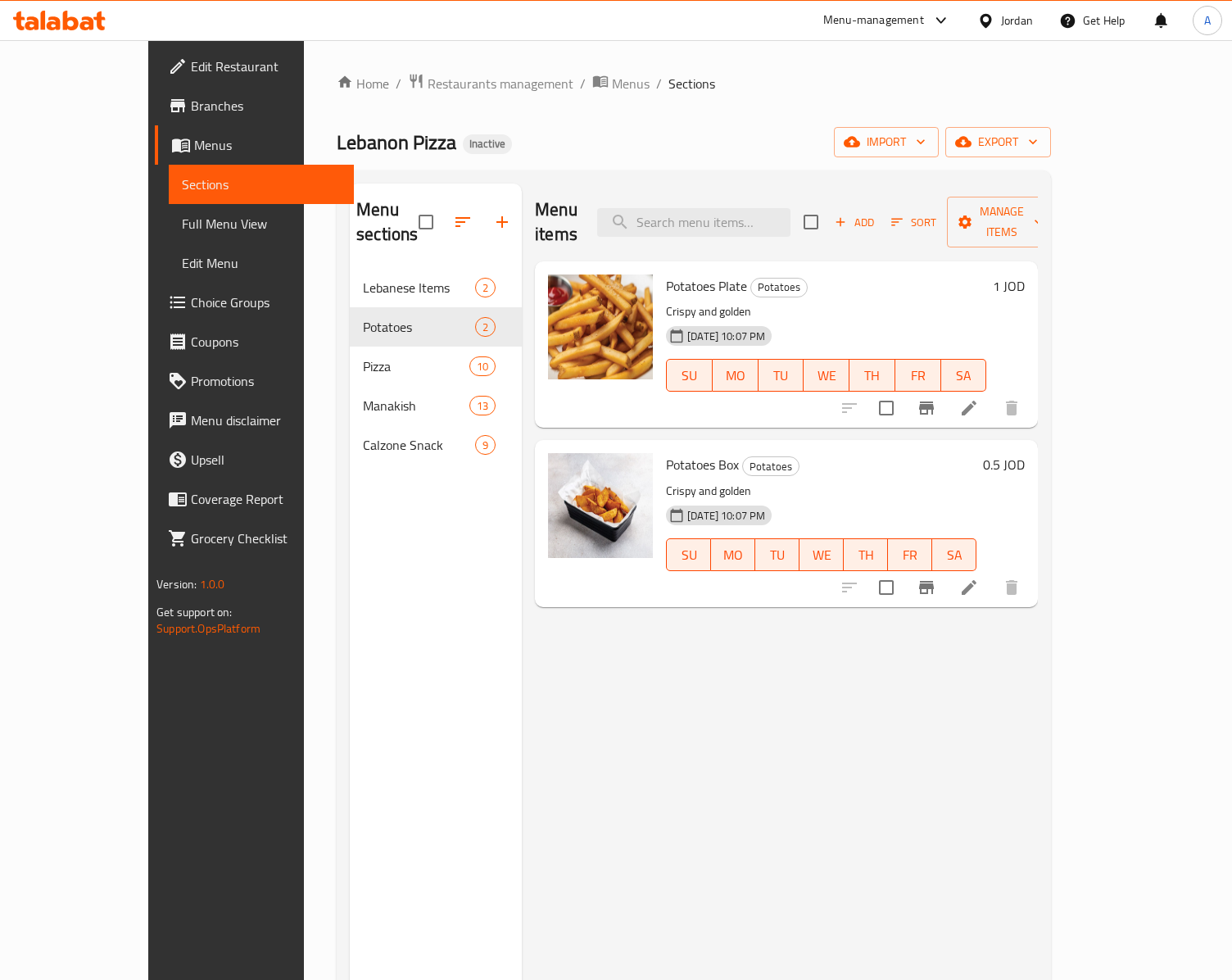
click at [182, 215] on span "Full Menu View" at bounding box center [262, 224] width 159 height 20
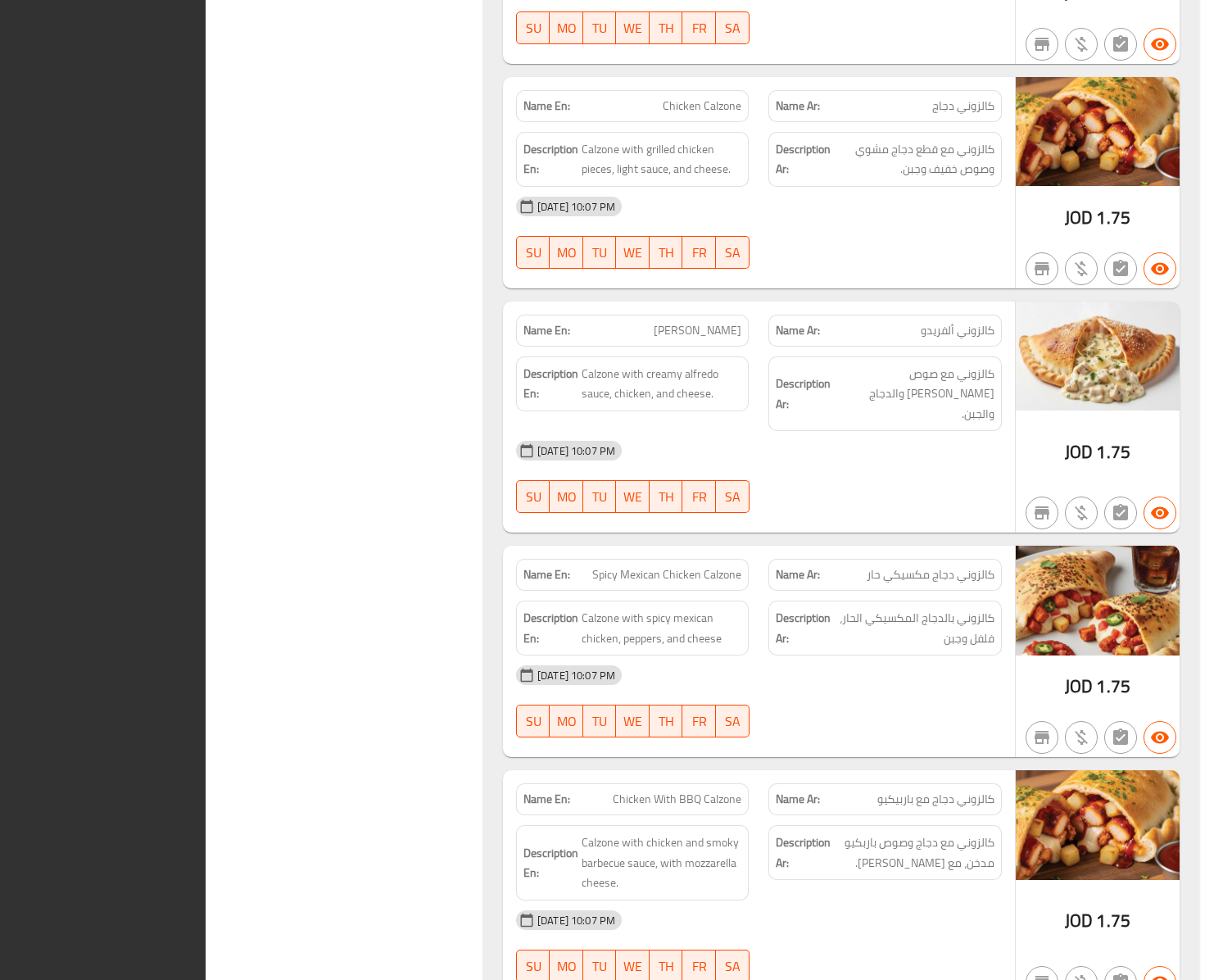
scroll to position [9126, 0]
